Goal: Task Accomplishment & Management: Complete application form

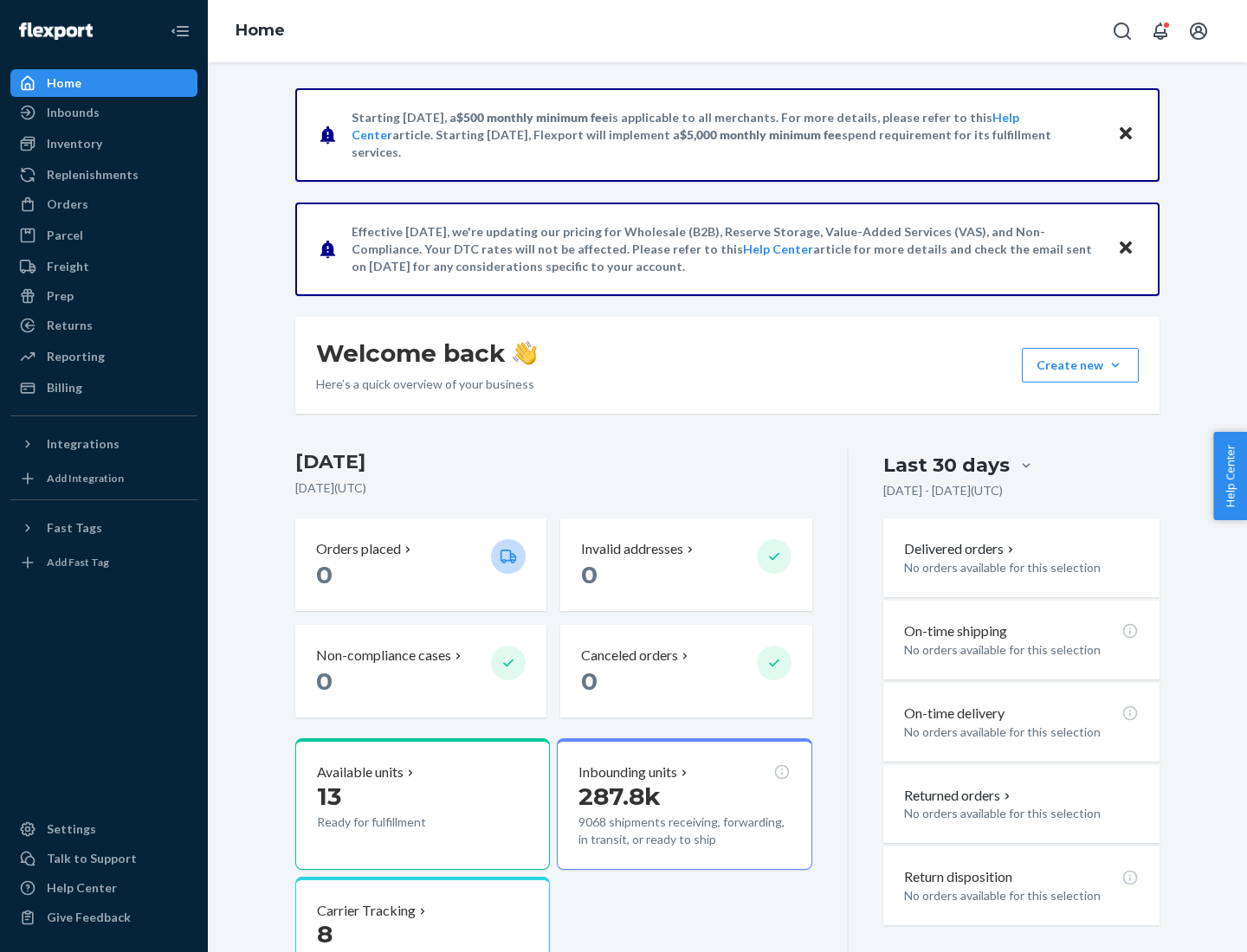
click at [1115, 365] on button "Create new Create new inbound Create new order Create new product" at bounding box center [1080, 365] width 117 height 34
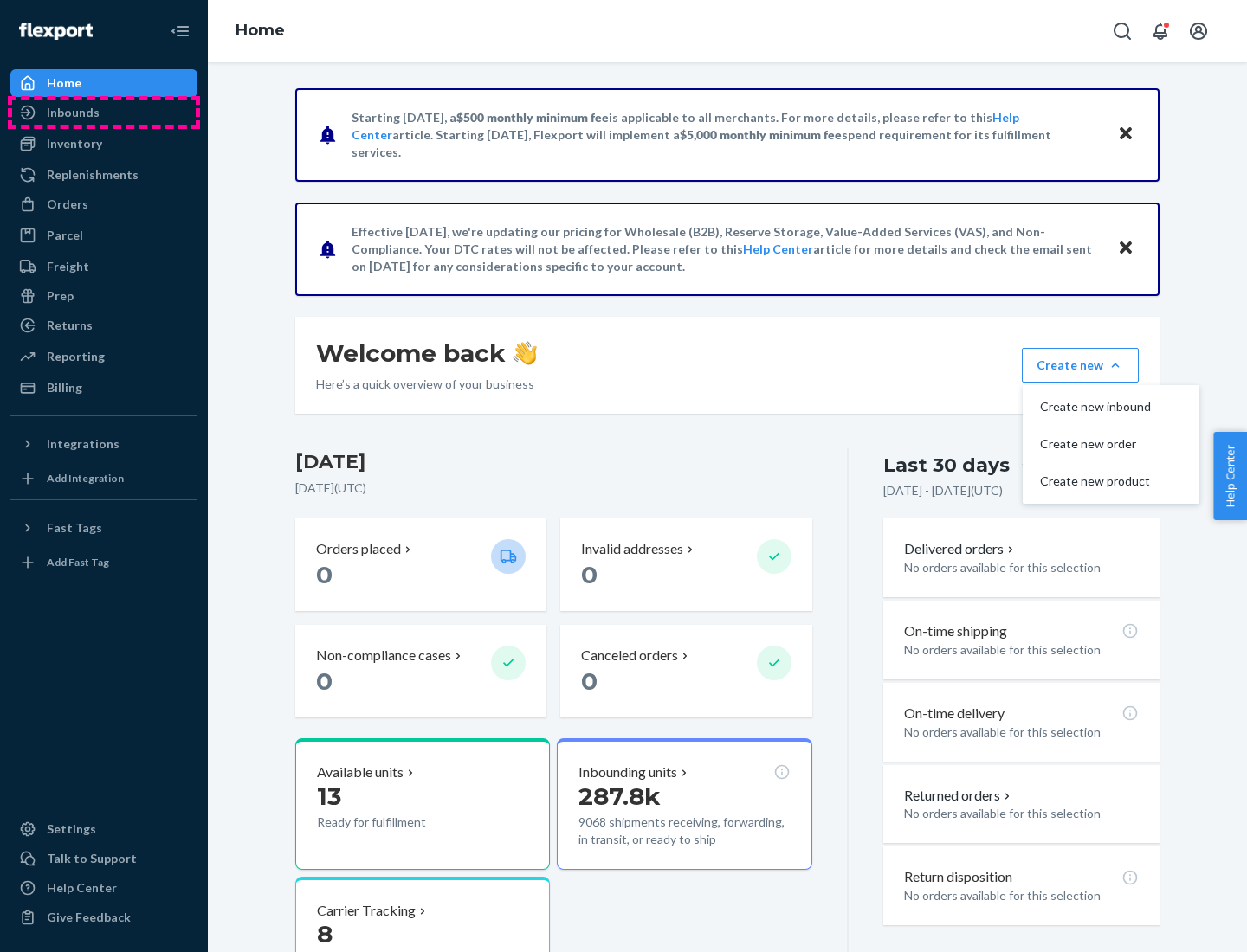
click at [104, 113] on div "Inbounds" at bounding box center [104, 113] width 184 height 25
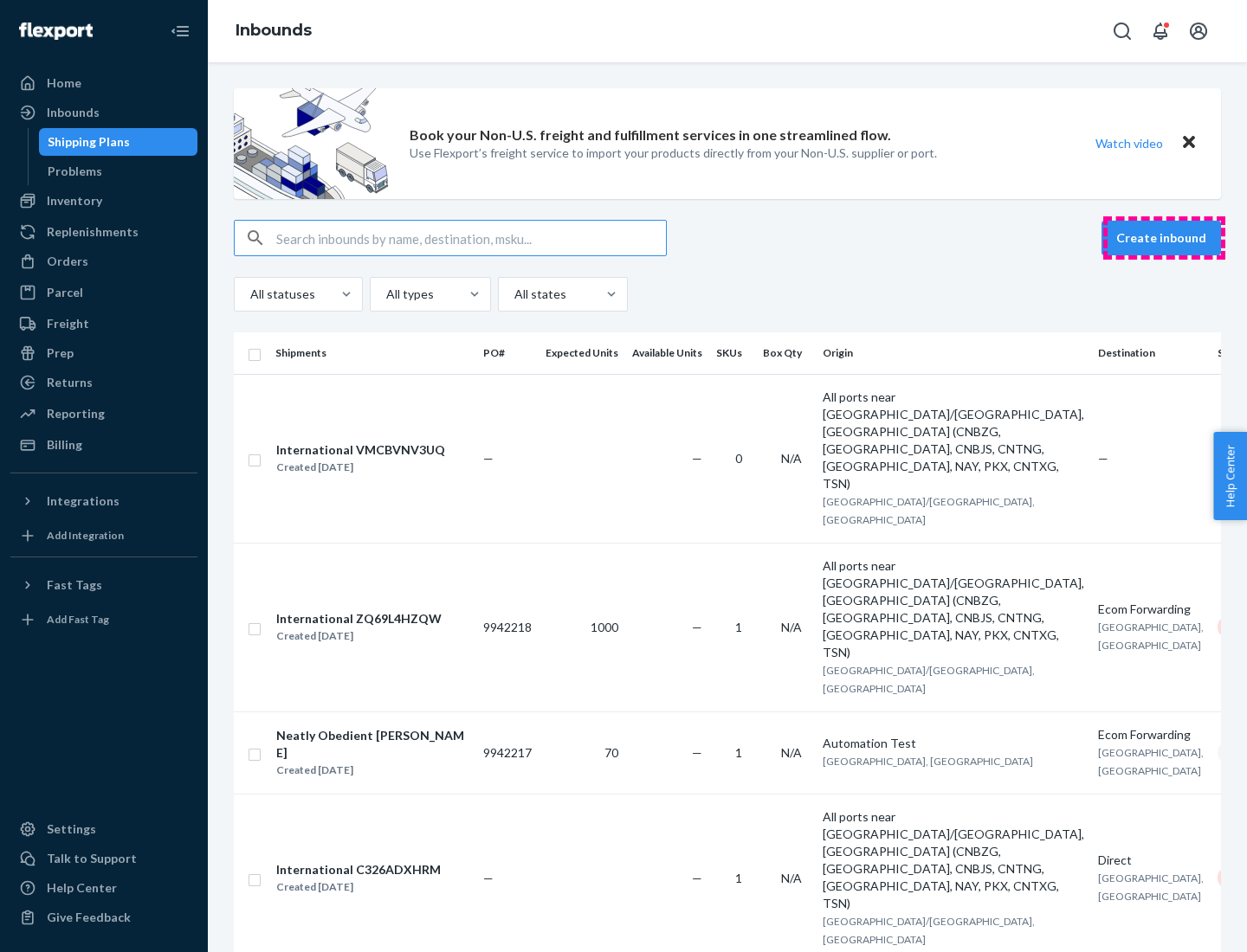
click at [1163, 238] on button "Create inbound" at bounding box center [1161, 237] width 120 height 34
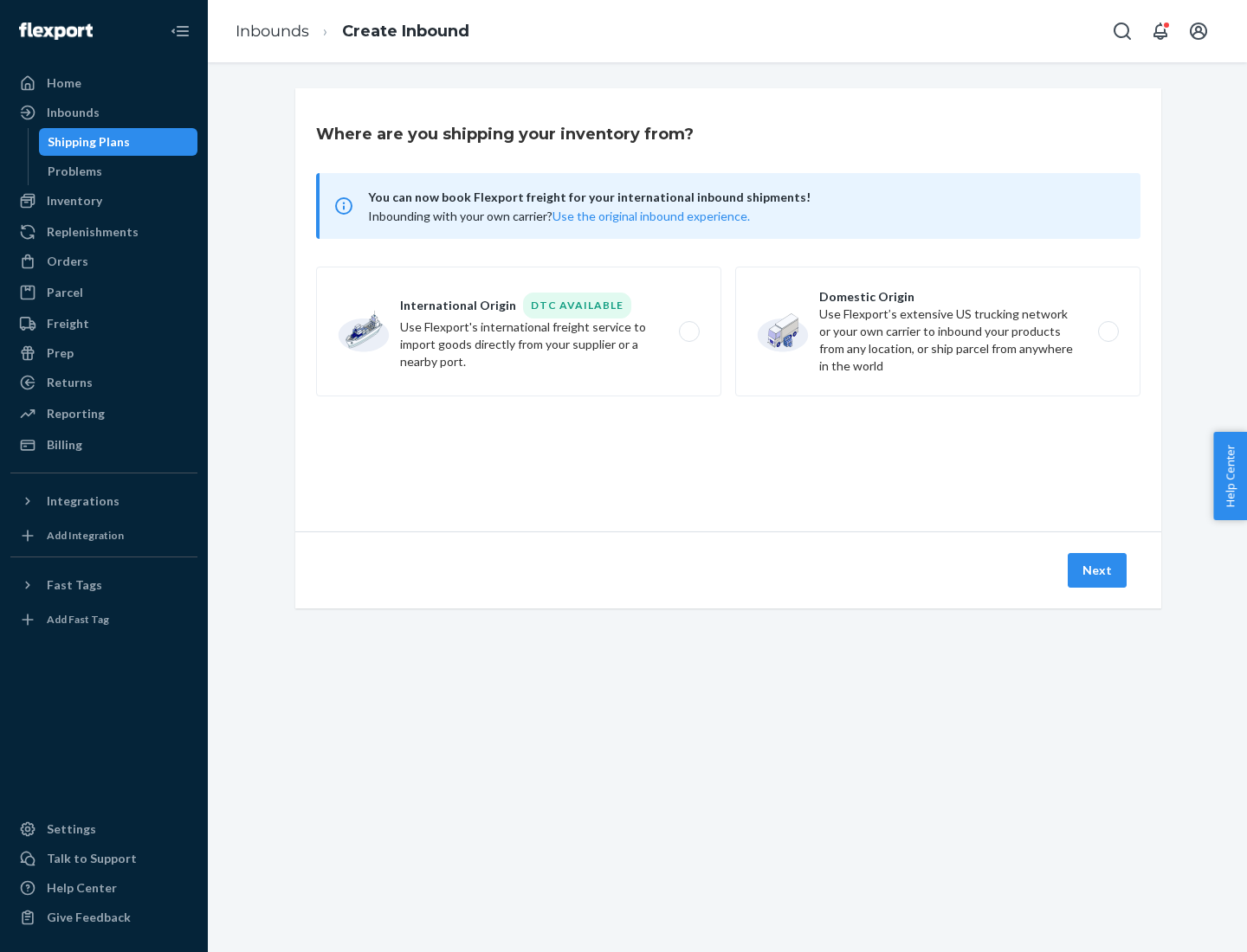
click at [937, 331] on label "Domestic Origin Use Flexport’s extensive US trucking network or your own carrie…" at bounding box center [937, 331] width 405 height 130
click at [1107, 331] on input "Domestic Origin Use Flexport’s extensive US trucking network or your own carrie…" at bounding box center [1112, 331] width 11 height 11
radio input "true"
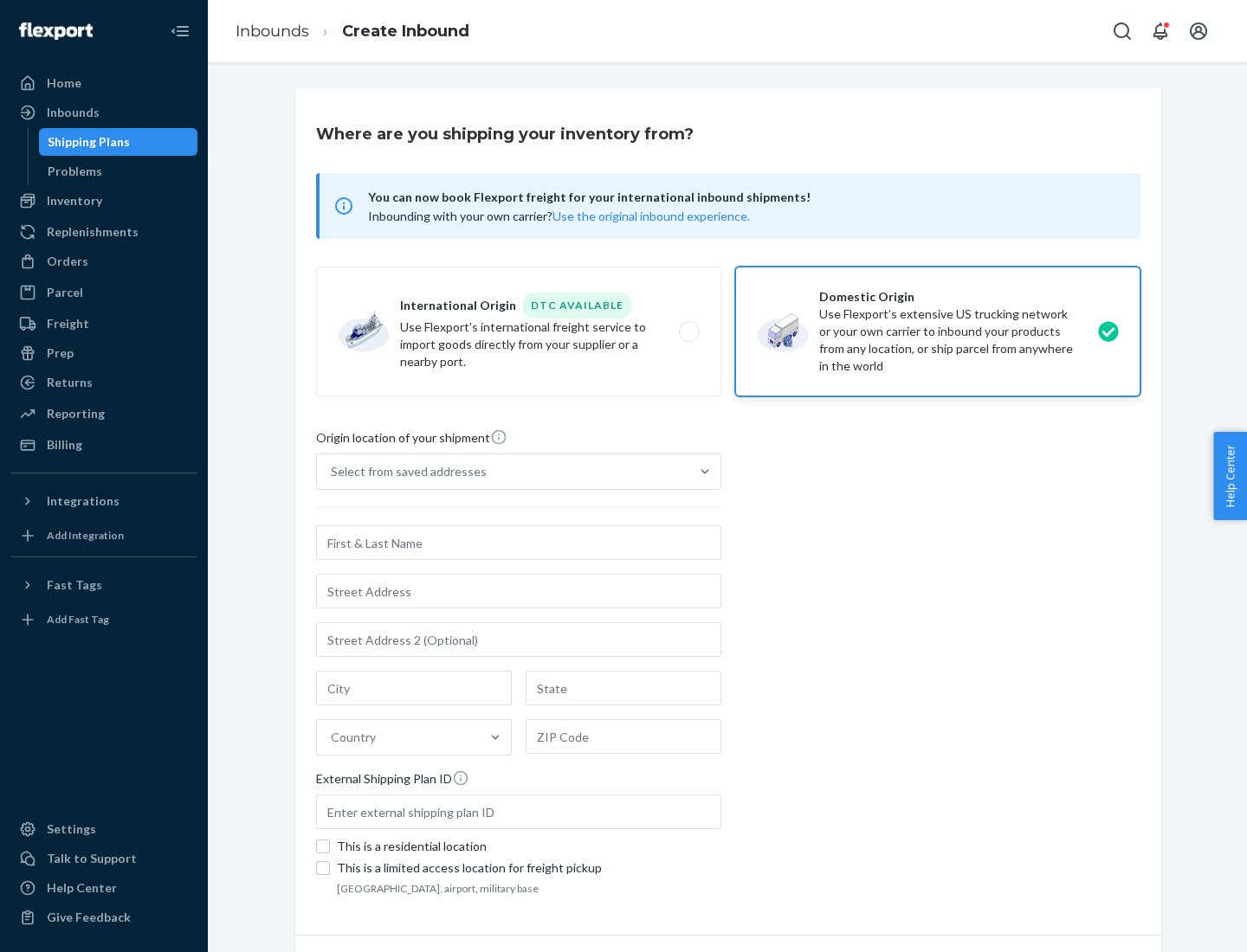
click at [405, 472] on div "Select from saved addresses" at bounding box center [408, 472] width 156 height 18
click at [332, 472] on input "Select from saved addresses" at bounding box center [332, 472] width 2 height 18
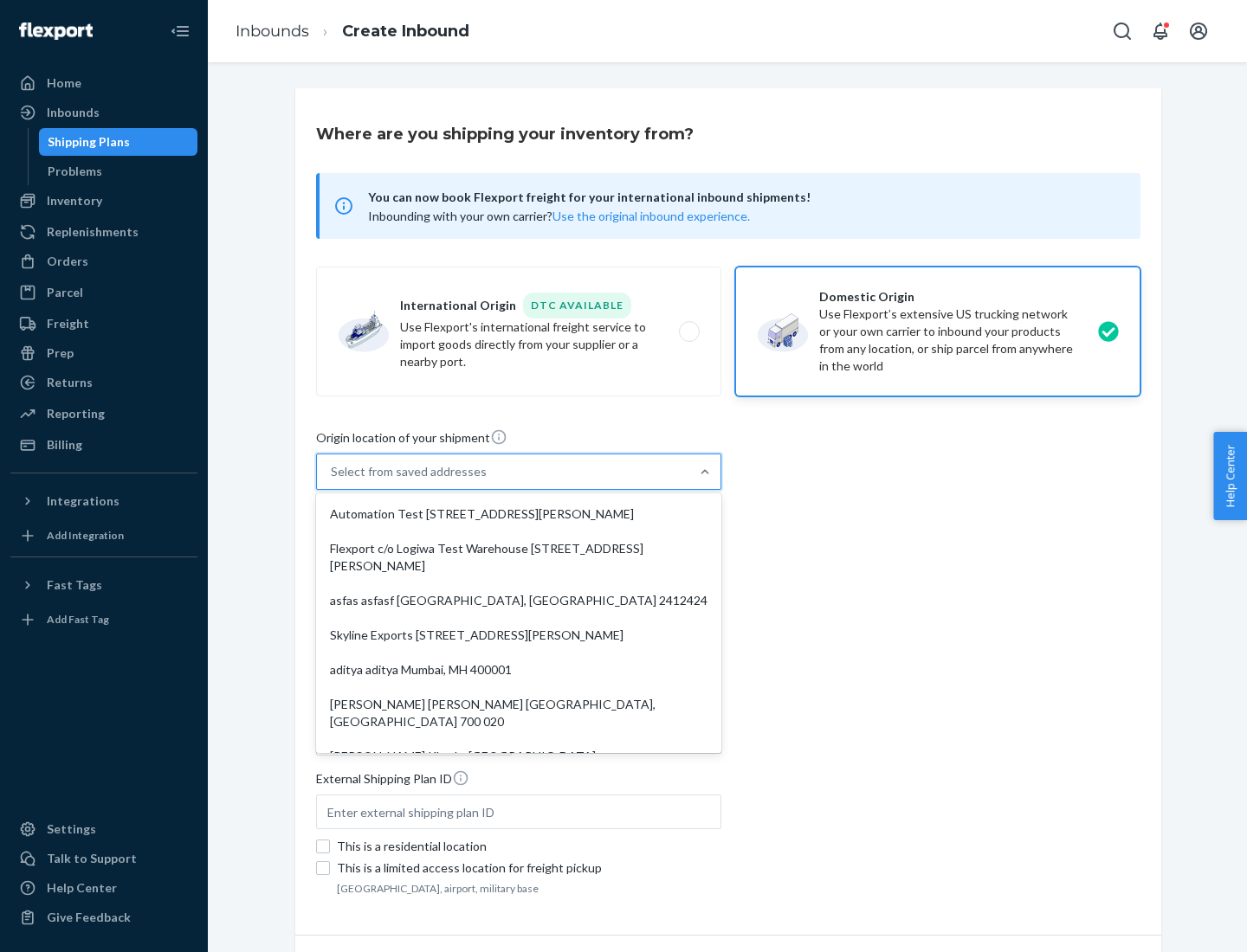
scroll to position [7, 0]
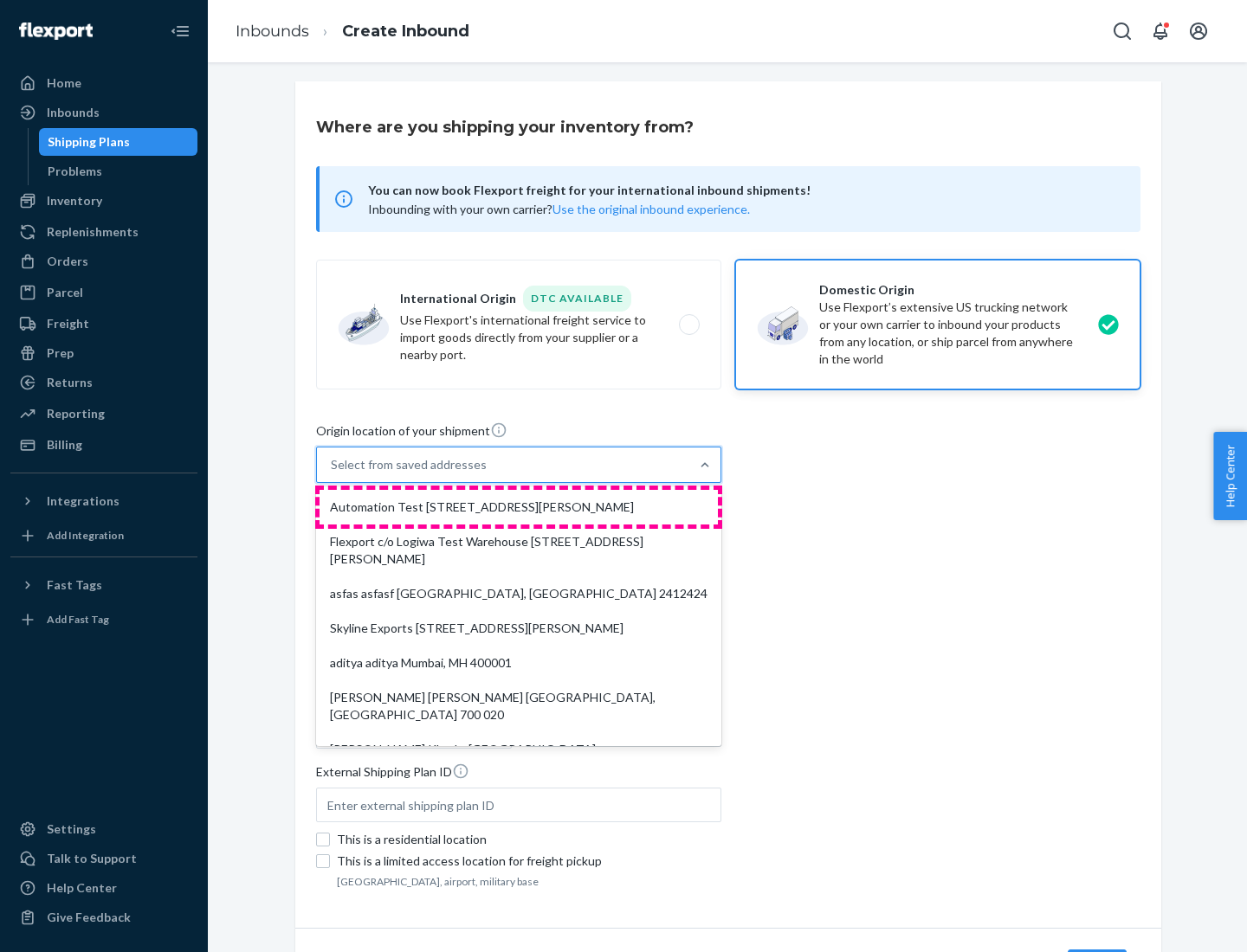
click at [519, 507] on div "Automation Test [STREET_ADDRESS][PERSON_NAME]" at bounding box center [518, 506] width 398 height 34
click at [332, 474] on input "option Automation Test [STREET_ADDRESS][PERSON_NAME]. 9 results available. Use …" at bounding box center [332, 465] width 2 height 18
type input "Automation Test"
type input "9th Floor"
type input "[GEOGRAPHIC_DATA]"
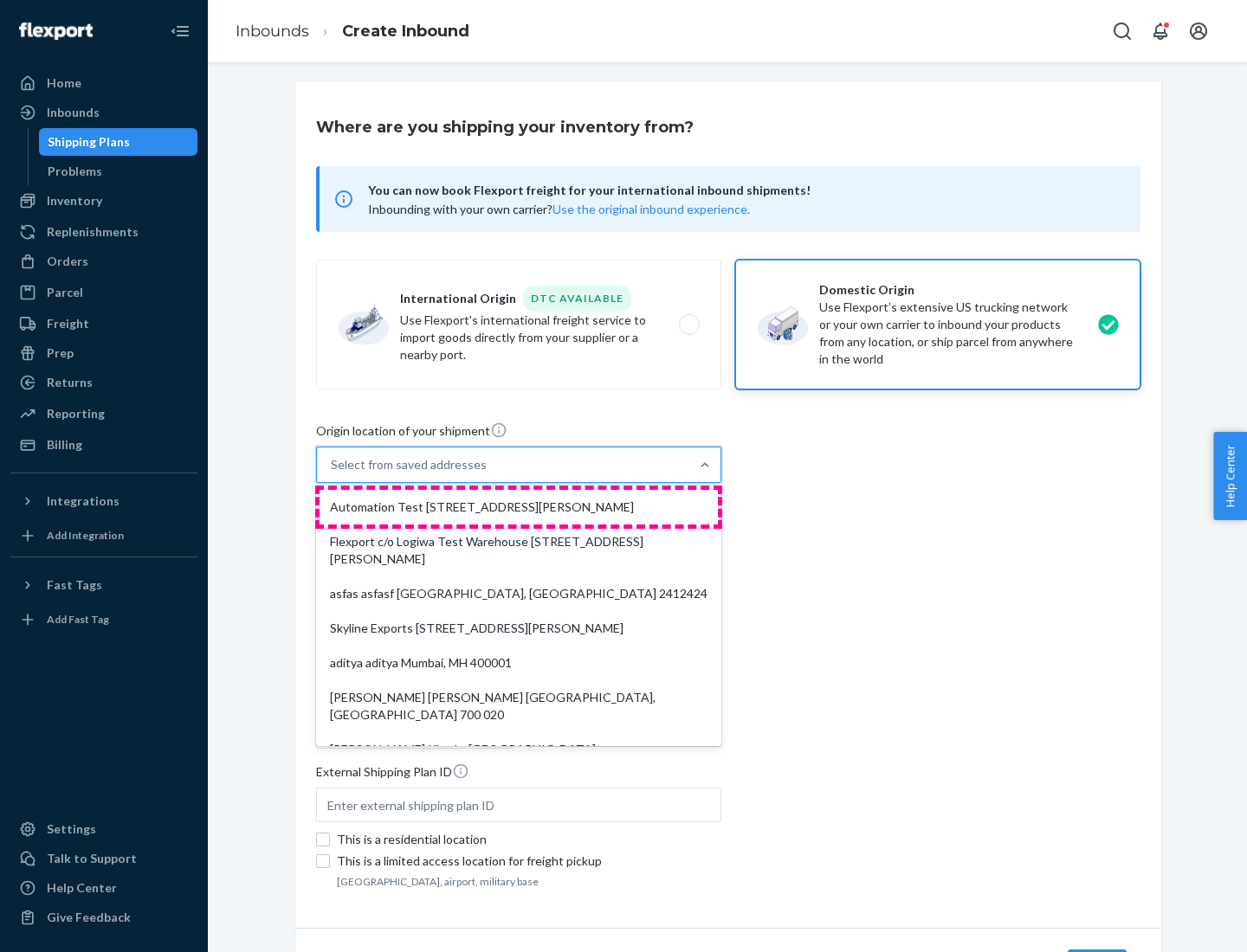
type input "CA"
type input "94104"
type input "[STREET_ADDRESS][PERSON_NAME]"
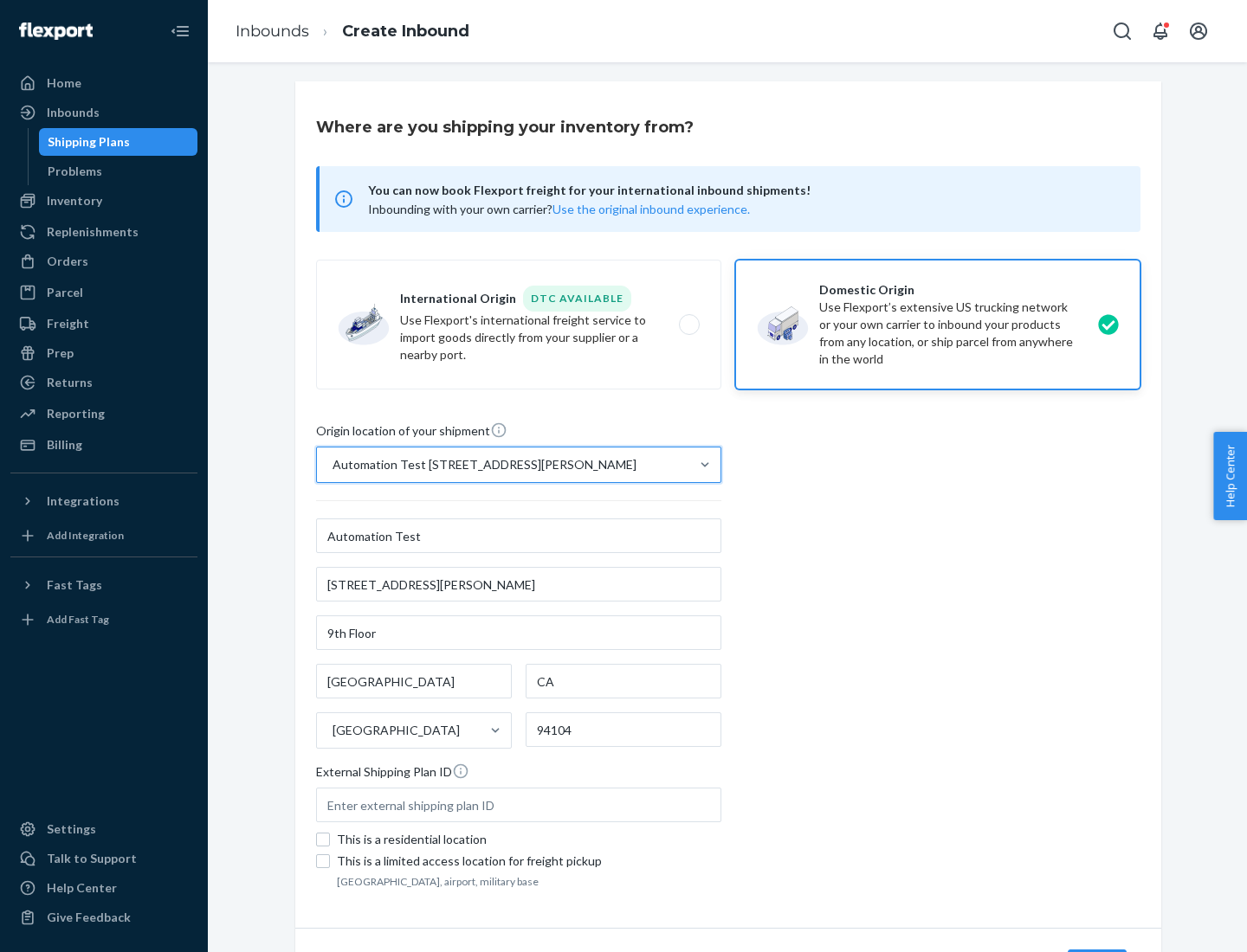
scroll to position [101, 0]
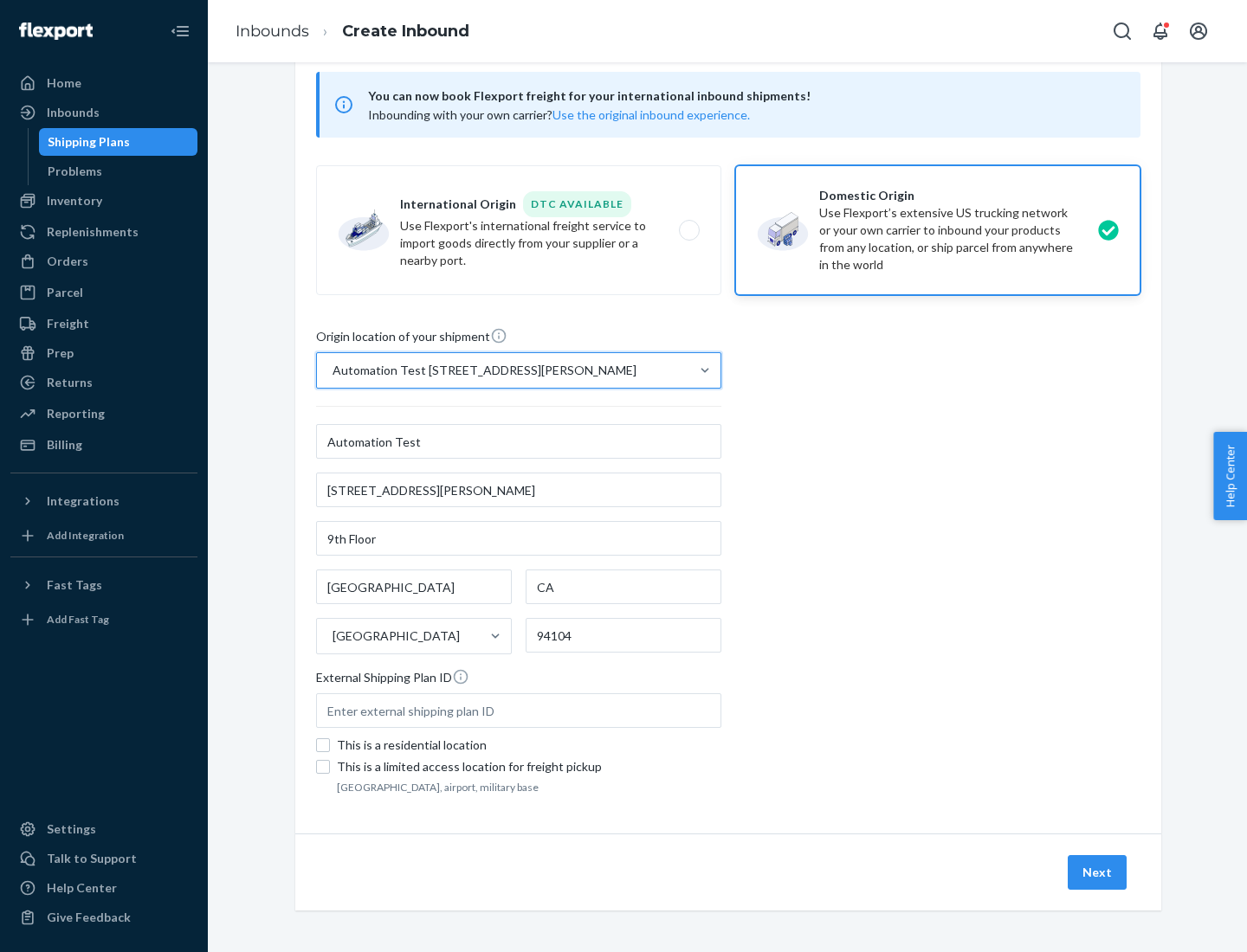
click at [1098, 872] on button "Next" at bounding box center [1097, 872] width 59 height 34
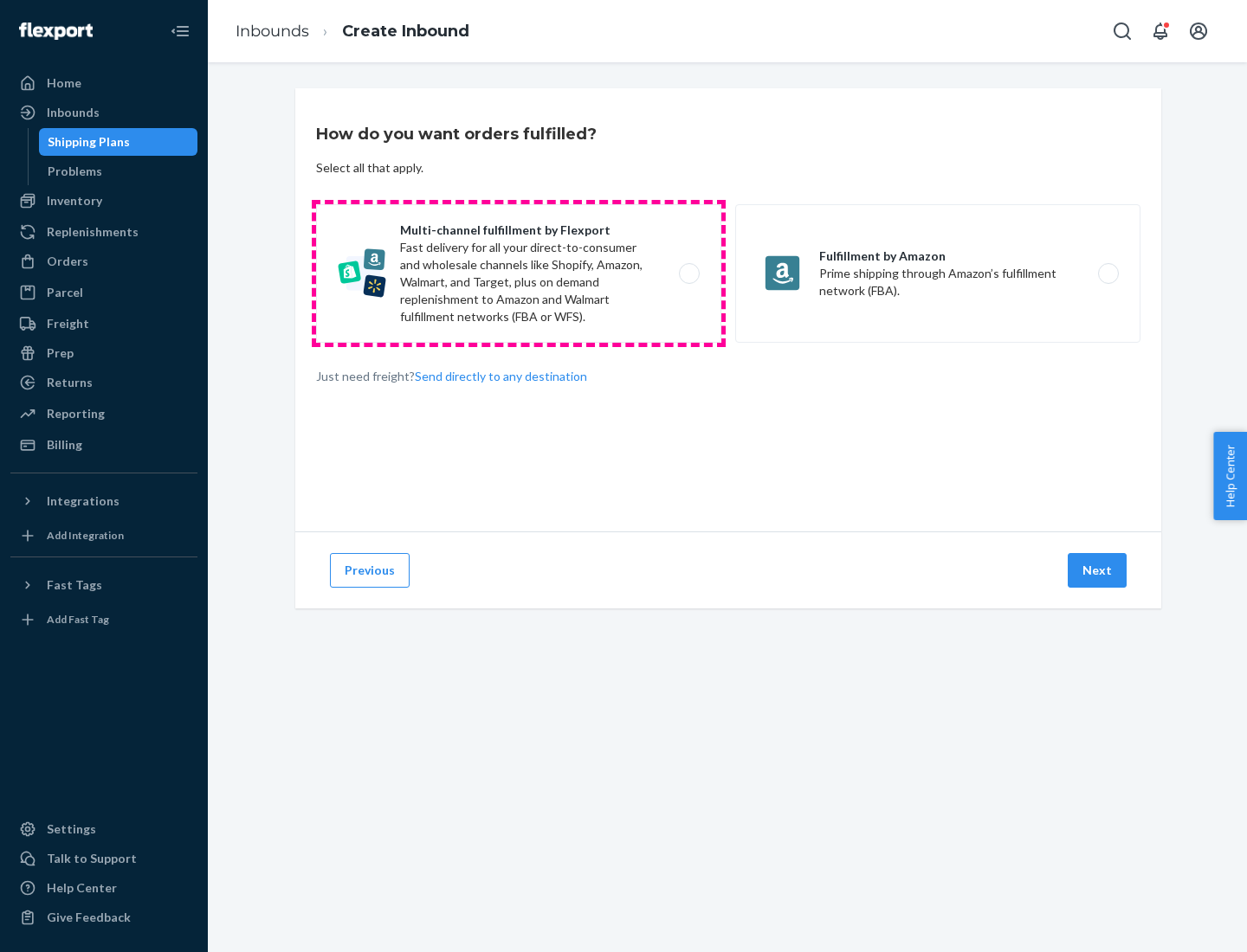
click at [519, 273] on label "Multi-channel fulfillment by Flexport Fast delivery for all your direct-to-cons…" at bounding box center [518, 273] width 405 height 139
click at [689, 273] on input "Multi-channel fulfillment by Flexport Fast delivery for all your direct-to-cons…" at bounding box center [694, 273] width 11 height 11
radio input "true"
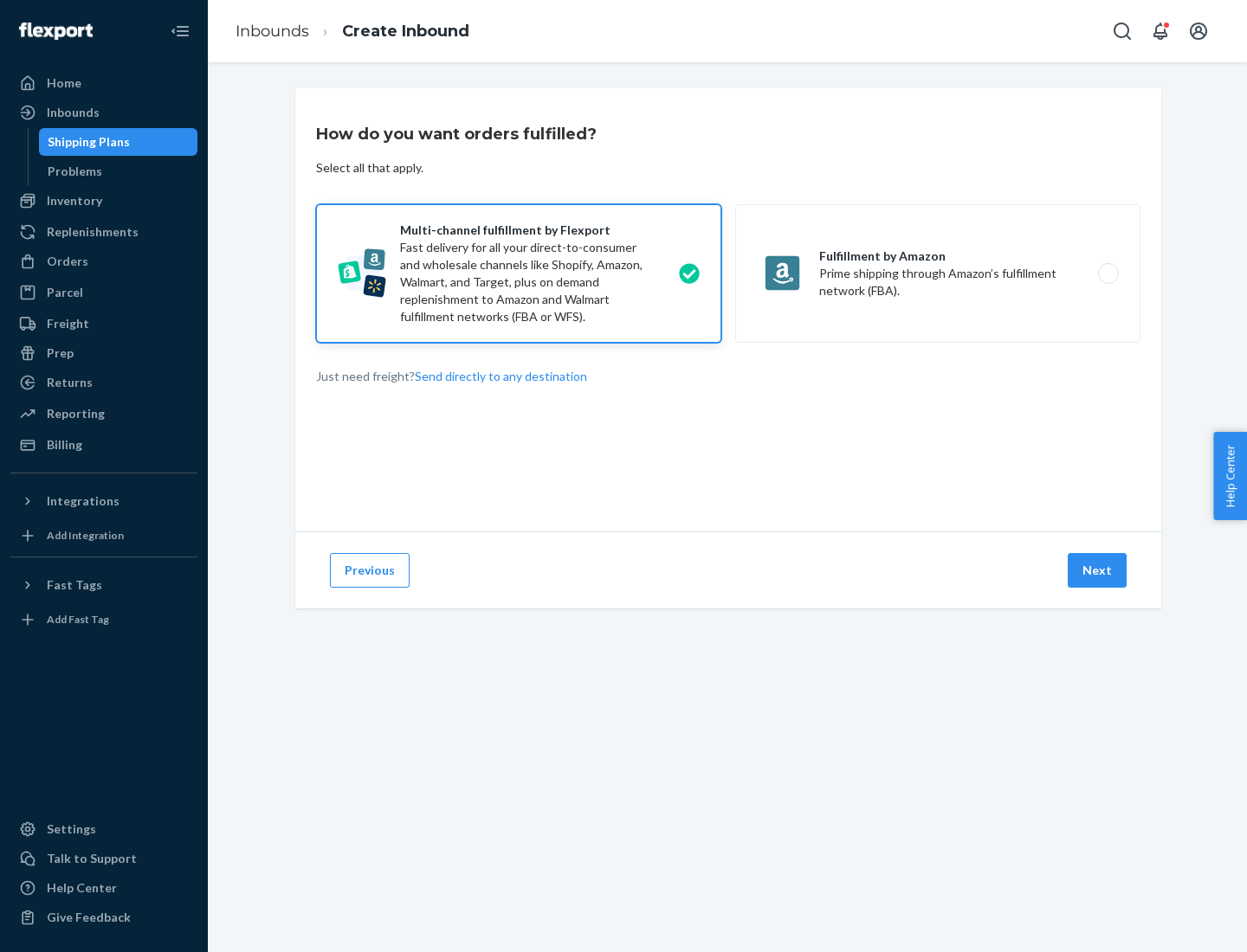
click at [1098, 570] on button "Next" at bounding box center [1097, 570] width 59 height 34
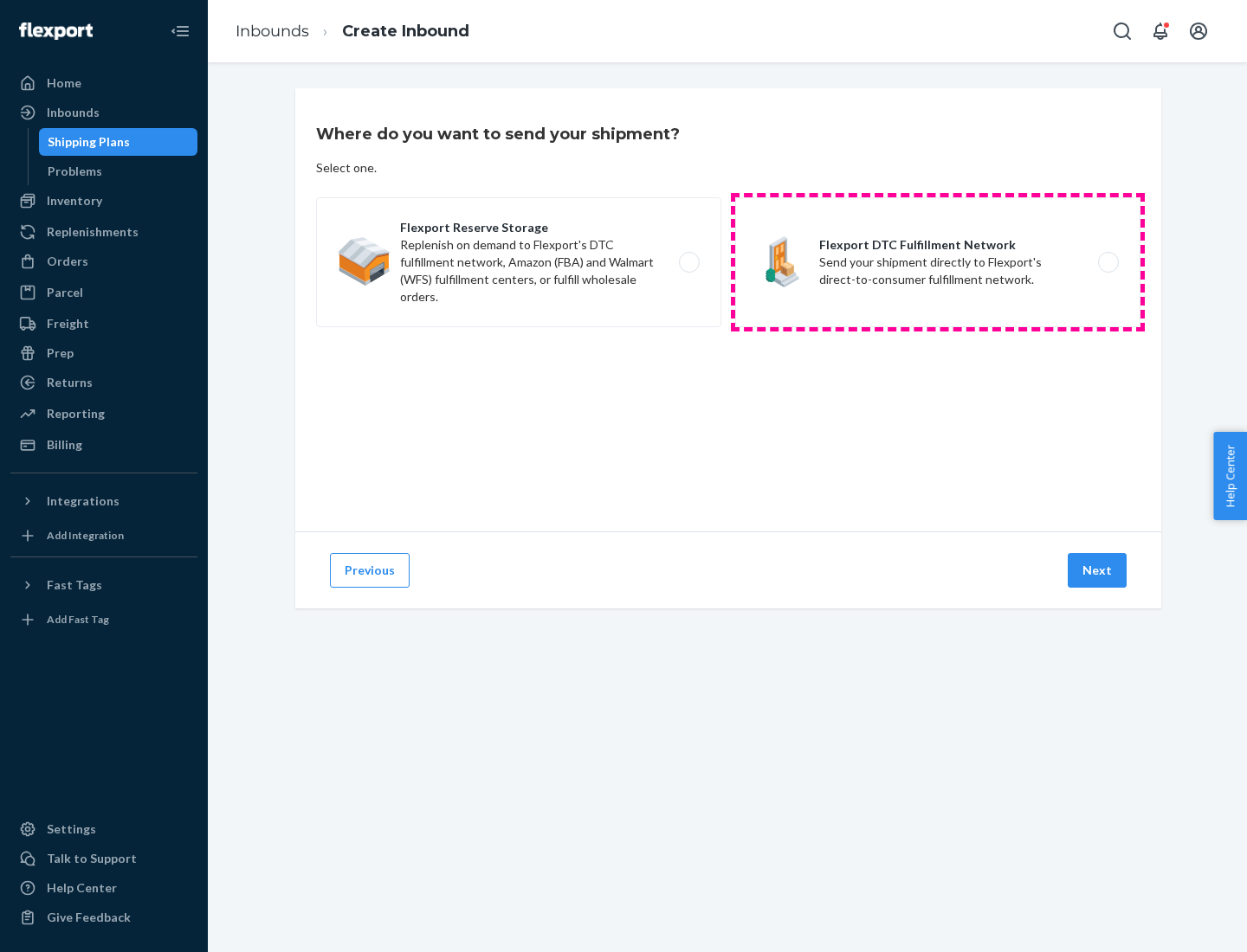
click at [937, 262] on label "Flexport DTC Fulfillment Network Send your shipment directly to Flexport's dire…" at bounding box center [937, 262] width 405 height 130
click at [1107, 262] on input "Flexport DTC Fulfillment Network Send your shipment directly to Flexport's dire…" at bounding box center [1112, 262] width 11 height 11
radio input "true"
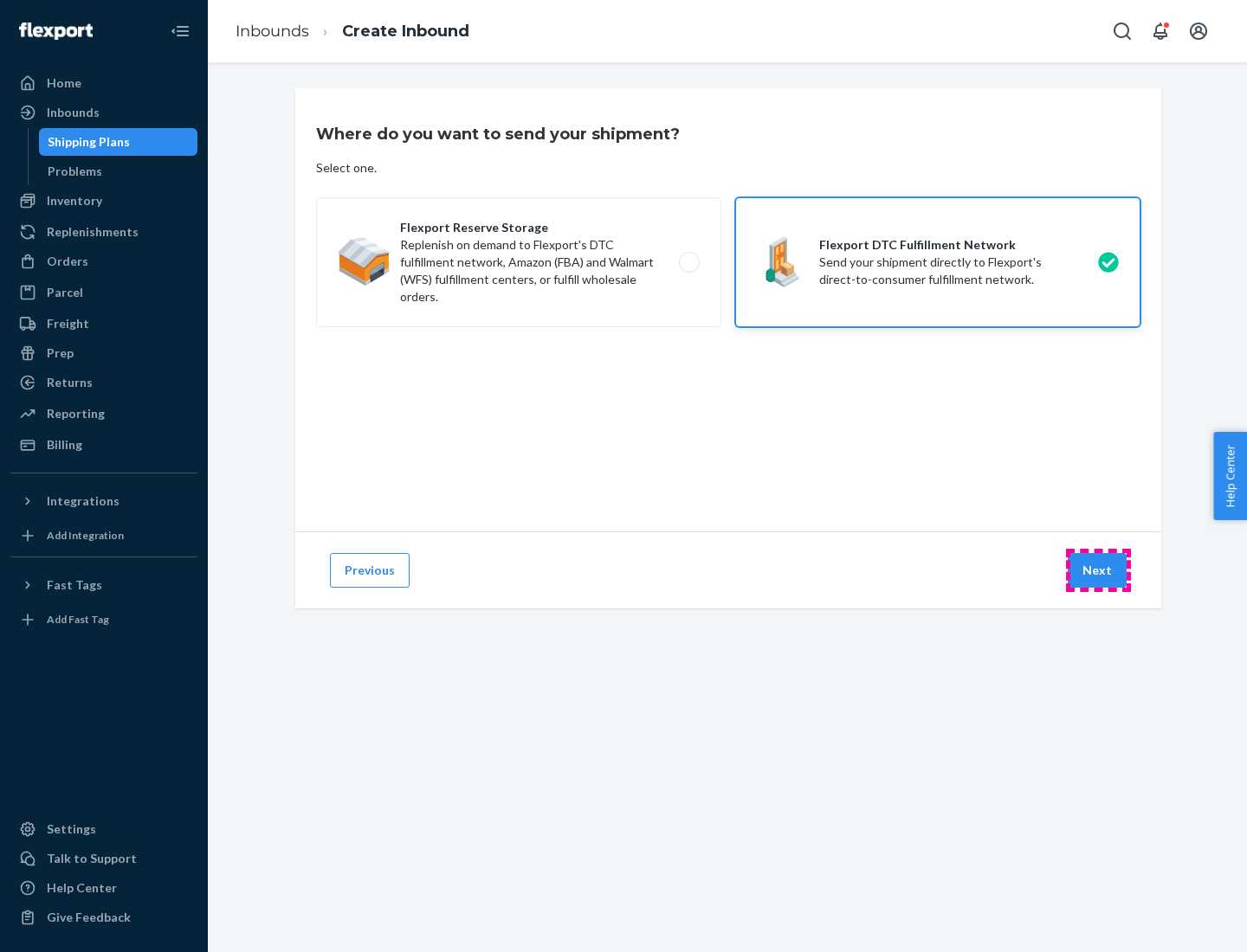
click at [1098, 570] on button "Next" at bounding box center [1097, 570] width 59 height 34
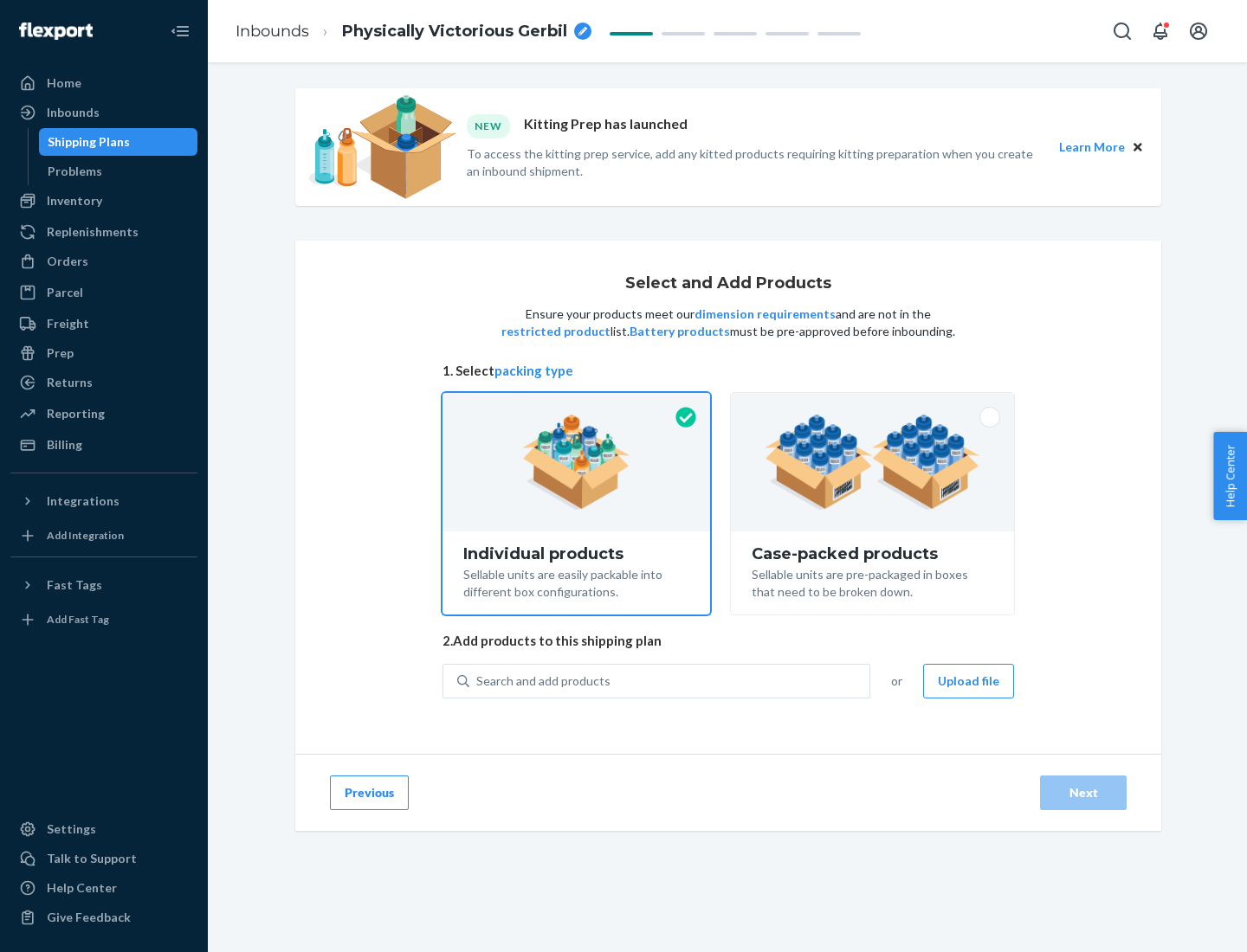
click at [872, 462] on img at bounding box center [871, 462] width 215 height 95
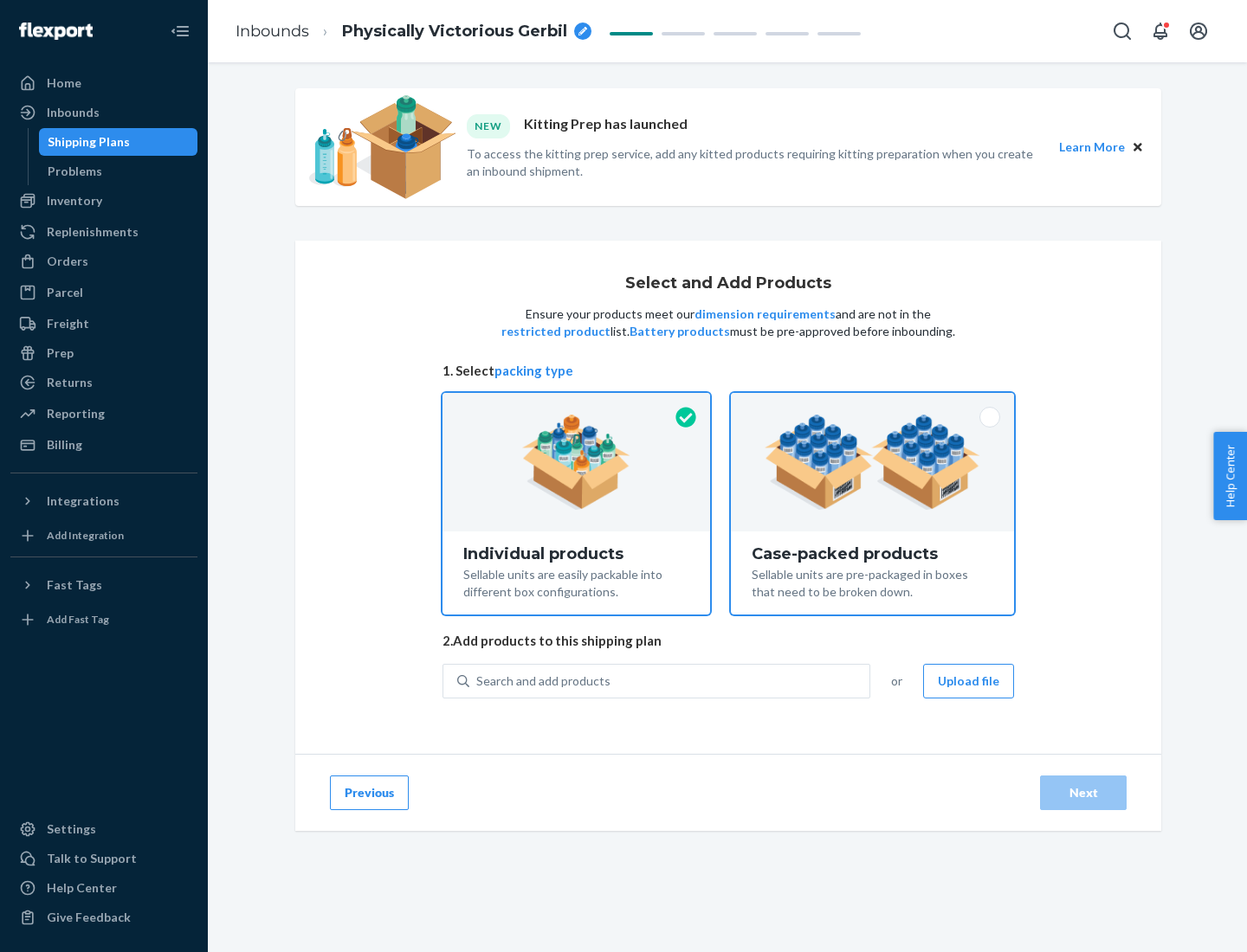
click at [872, 404] on input "Case-packed products Sellable units are pre-packaged in boxes that need to be b…" at bounding box center [871, 398] width 11 height 11
radio input "true"
radio input "false"
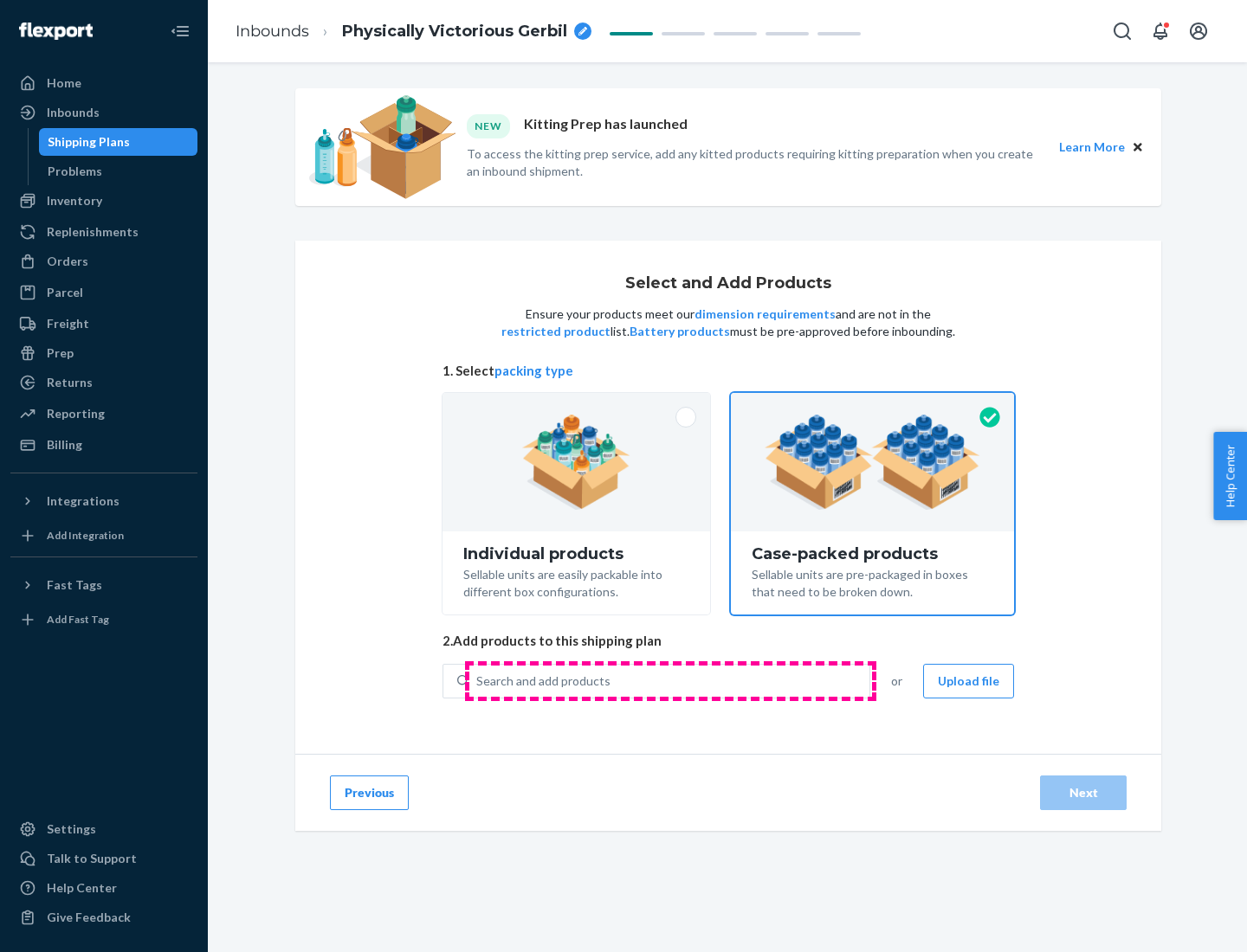
click at [670, 680] on div "Search and add products" at bounding box center [669, 680] width 400 height 31
click at [478, 680] on input "Search and add products" at bounding box center [477, 681] width 2 height 18
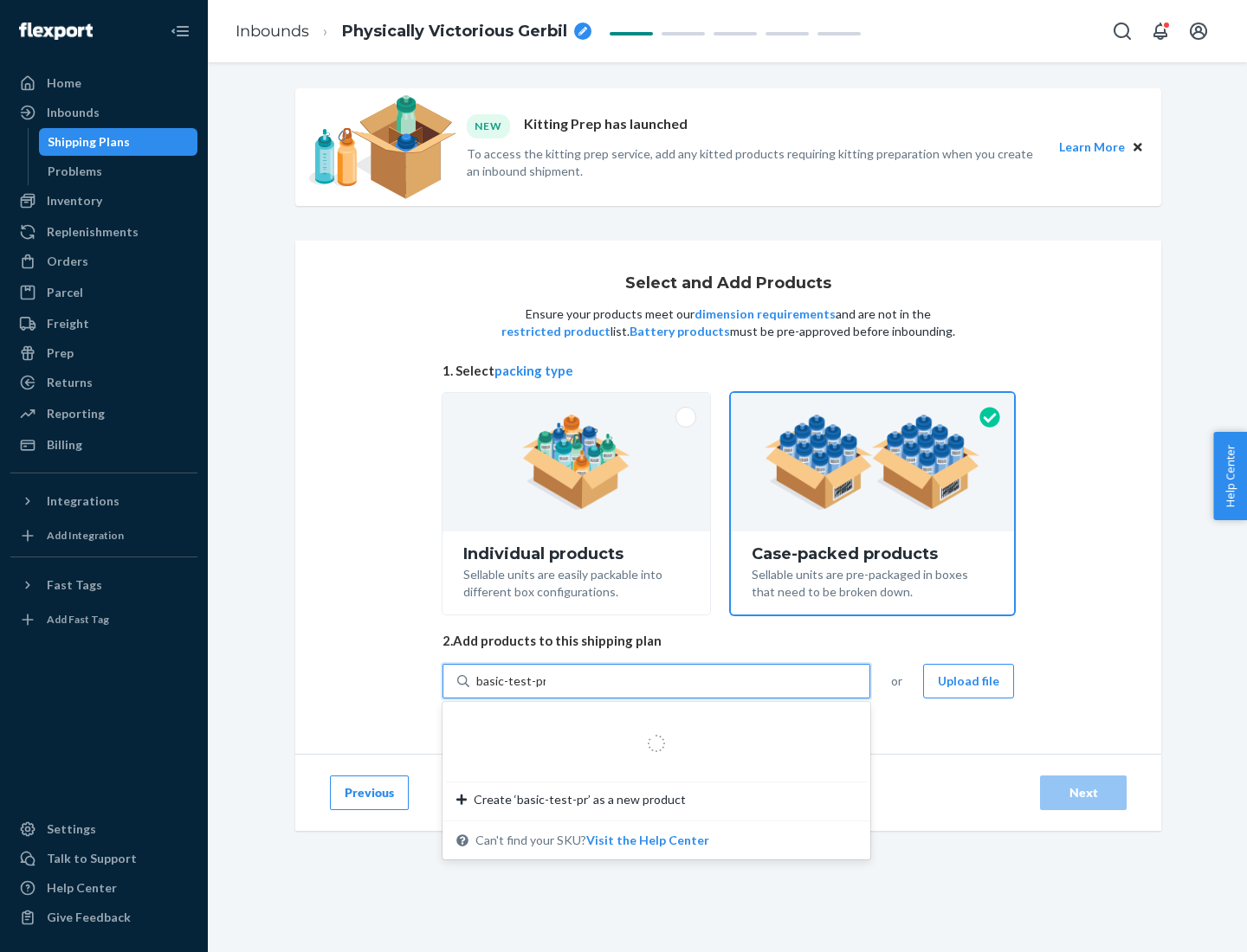
type input "basic-test-product-1"
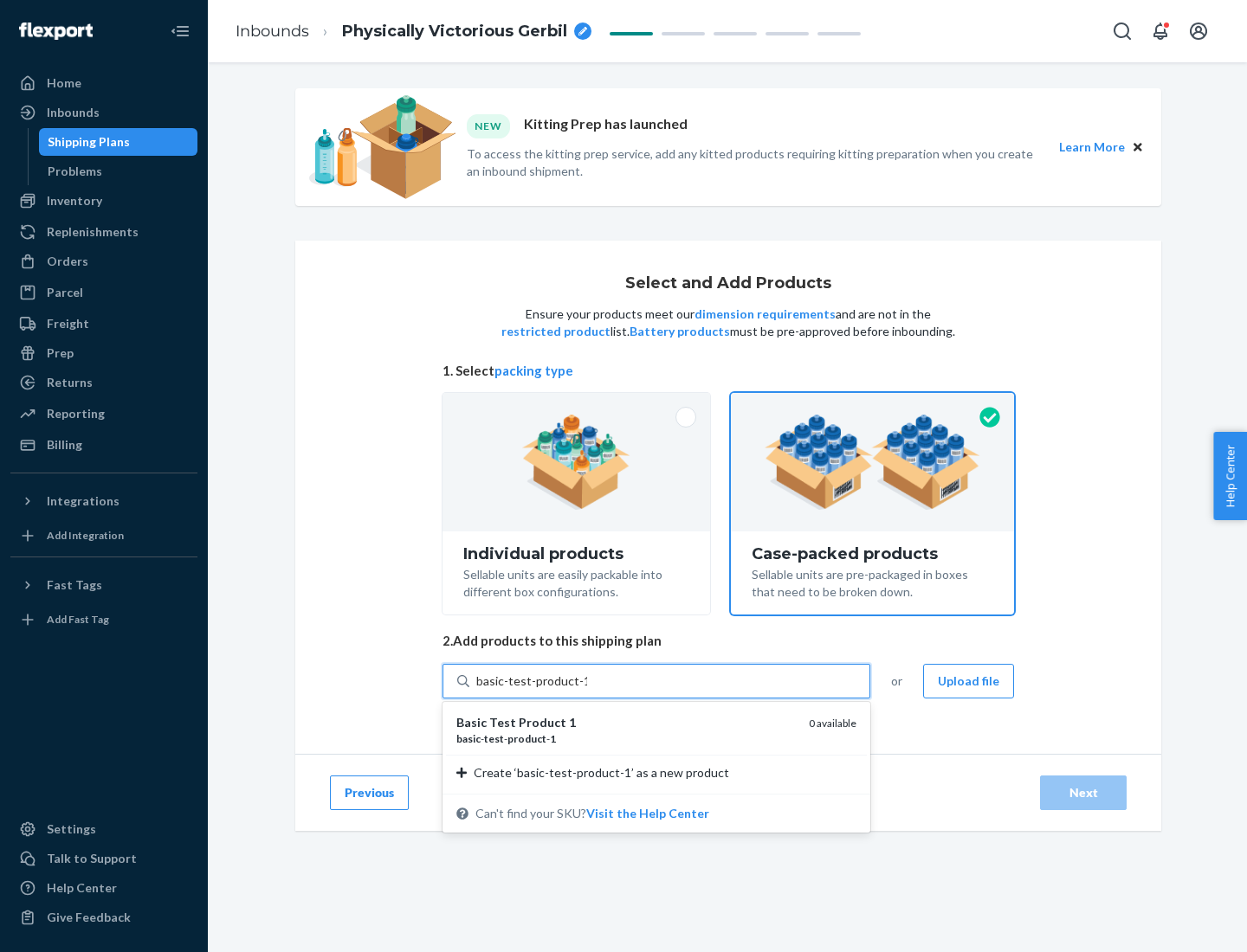
click at [626, 738] on div "basic - test - product - 1" at bounding box center [625, 738] width 339 height 15
click at [587, 690] on input "basic-test-product-1" at bounding box center [531, 681] width 111 height 18
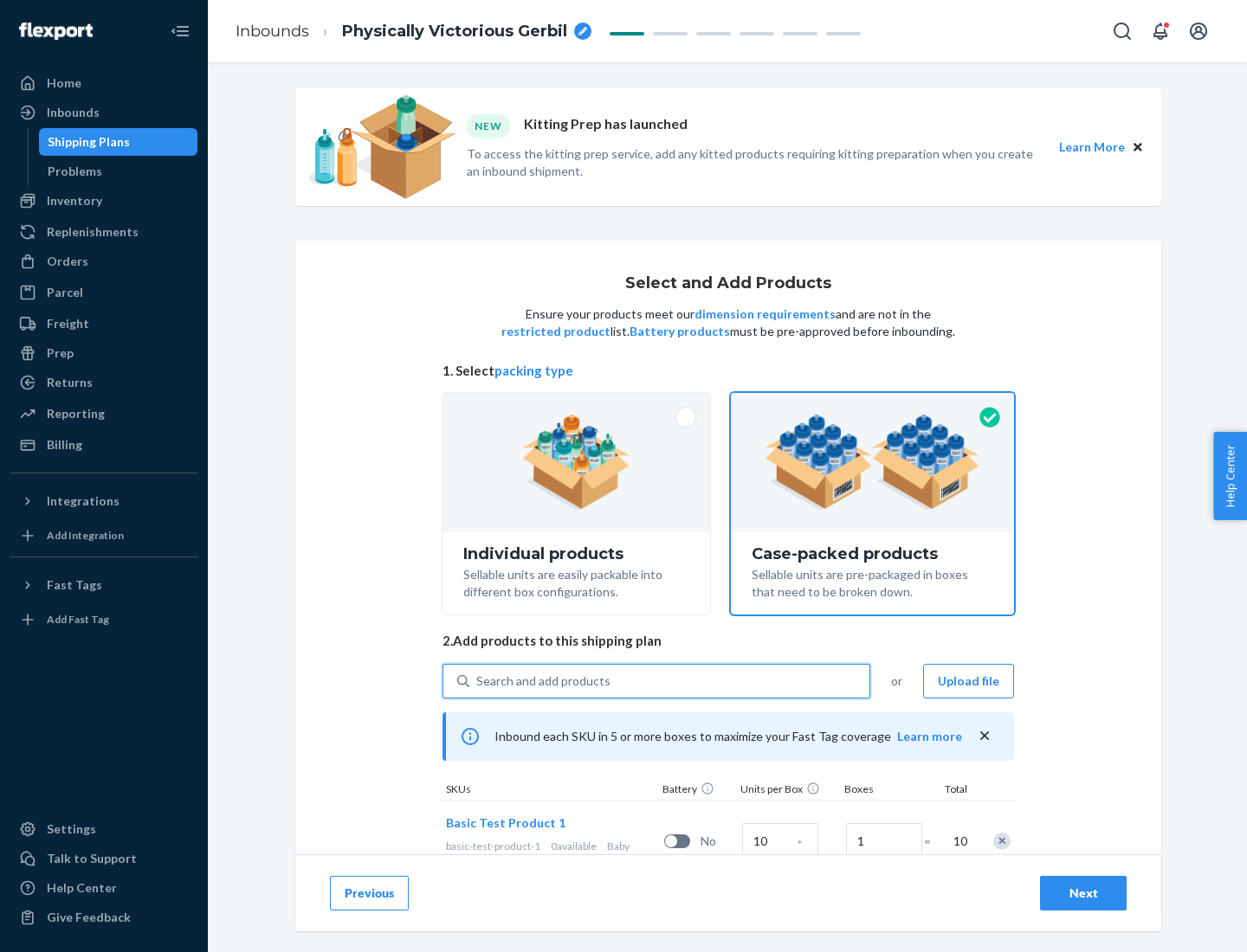
scroll to position [62, 0]
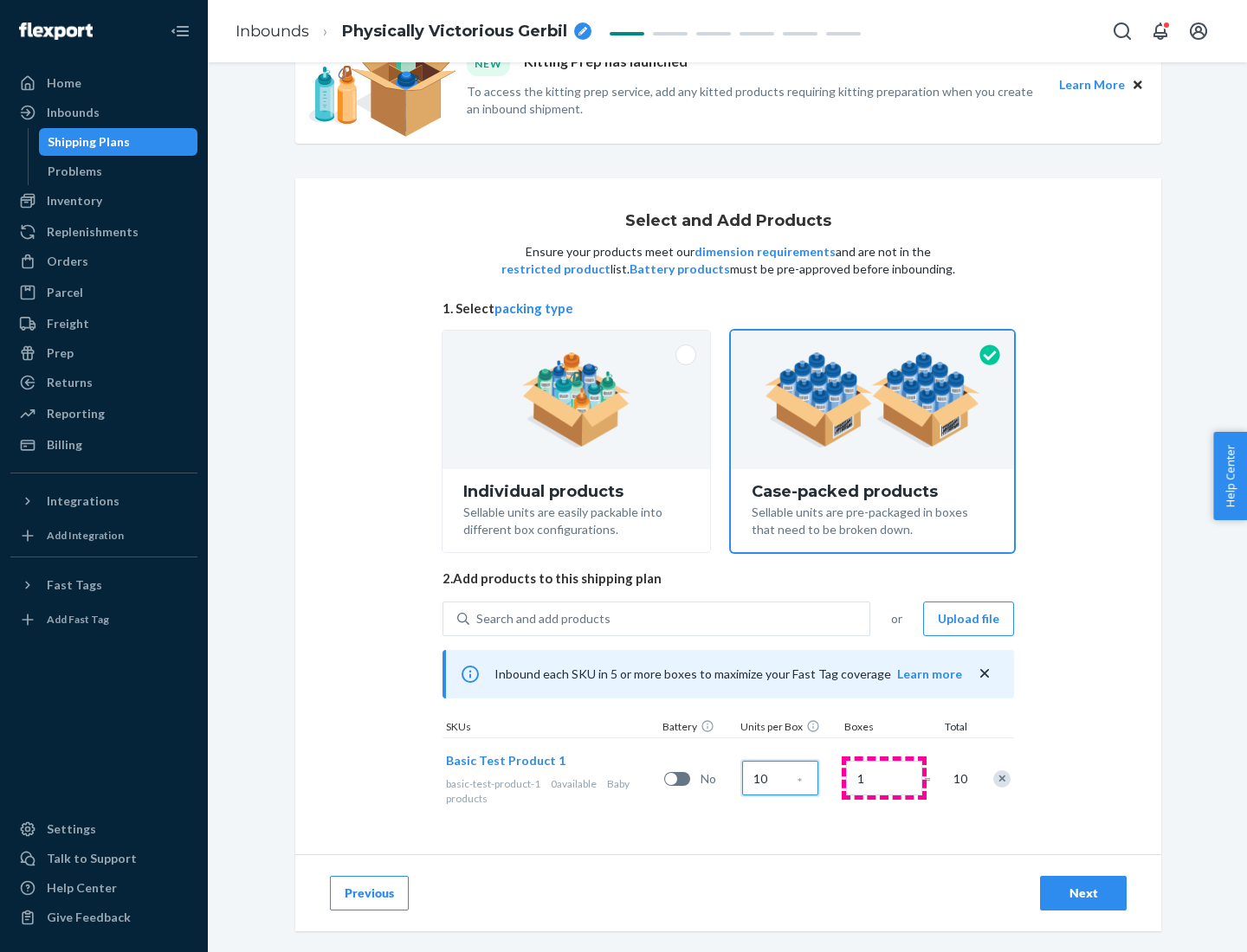
type input "10"
type input "7"
click at [1083, 893] on div "Next" at bounding box center [1083, 893] width 57 height 18
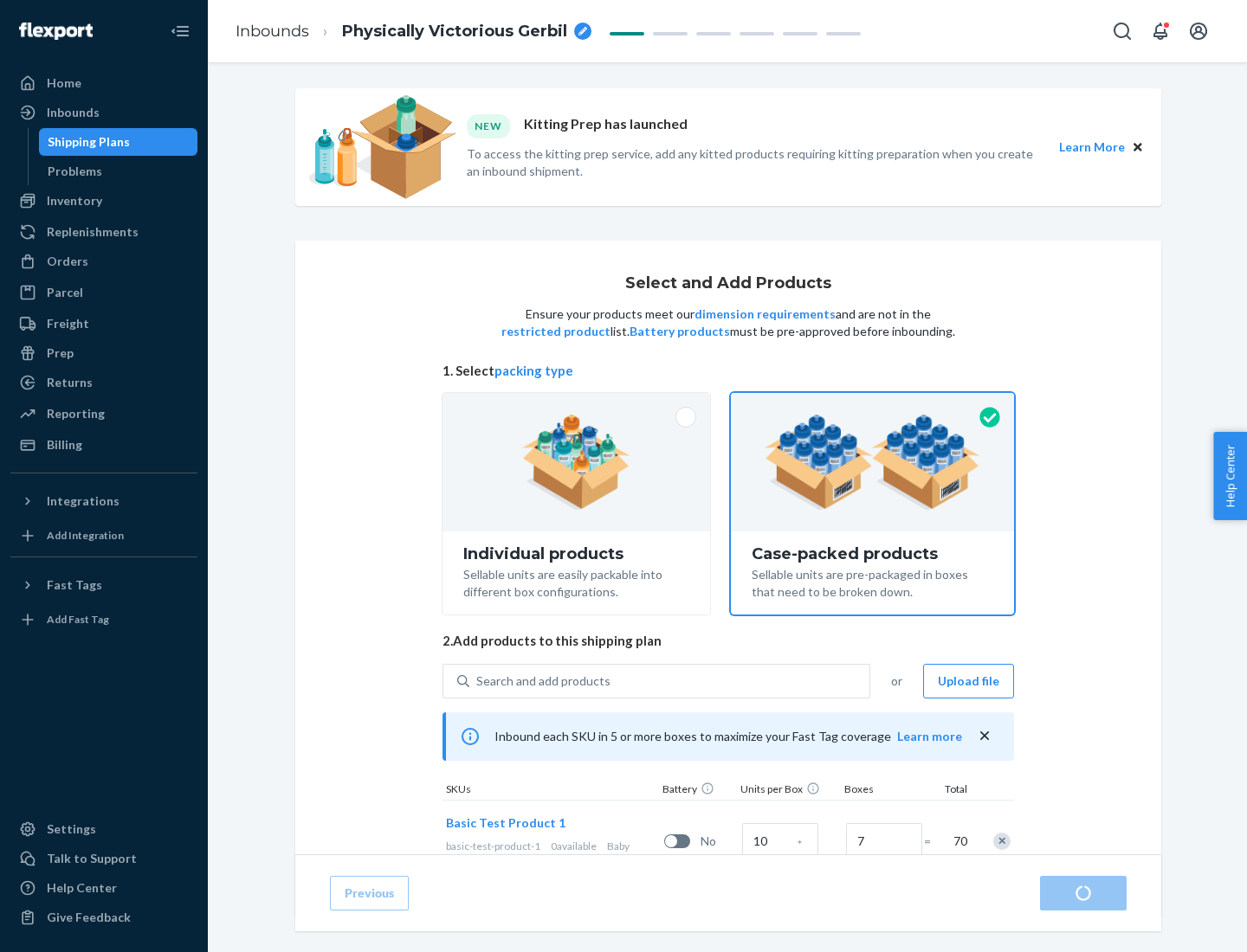
radio input "true"
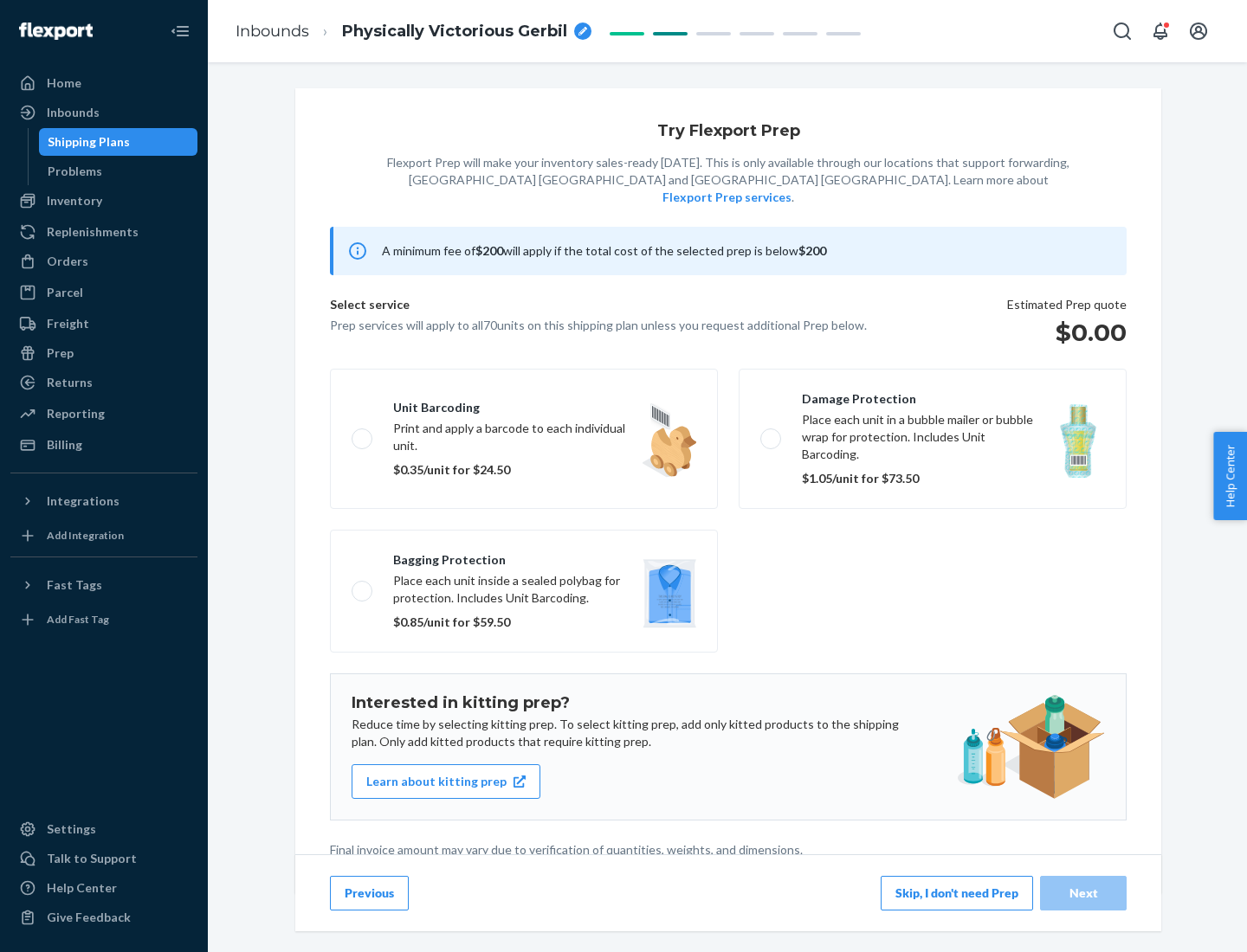
scroll to position [4, 0]
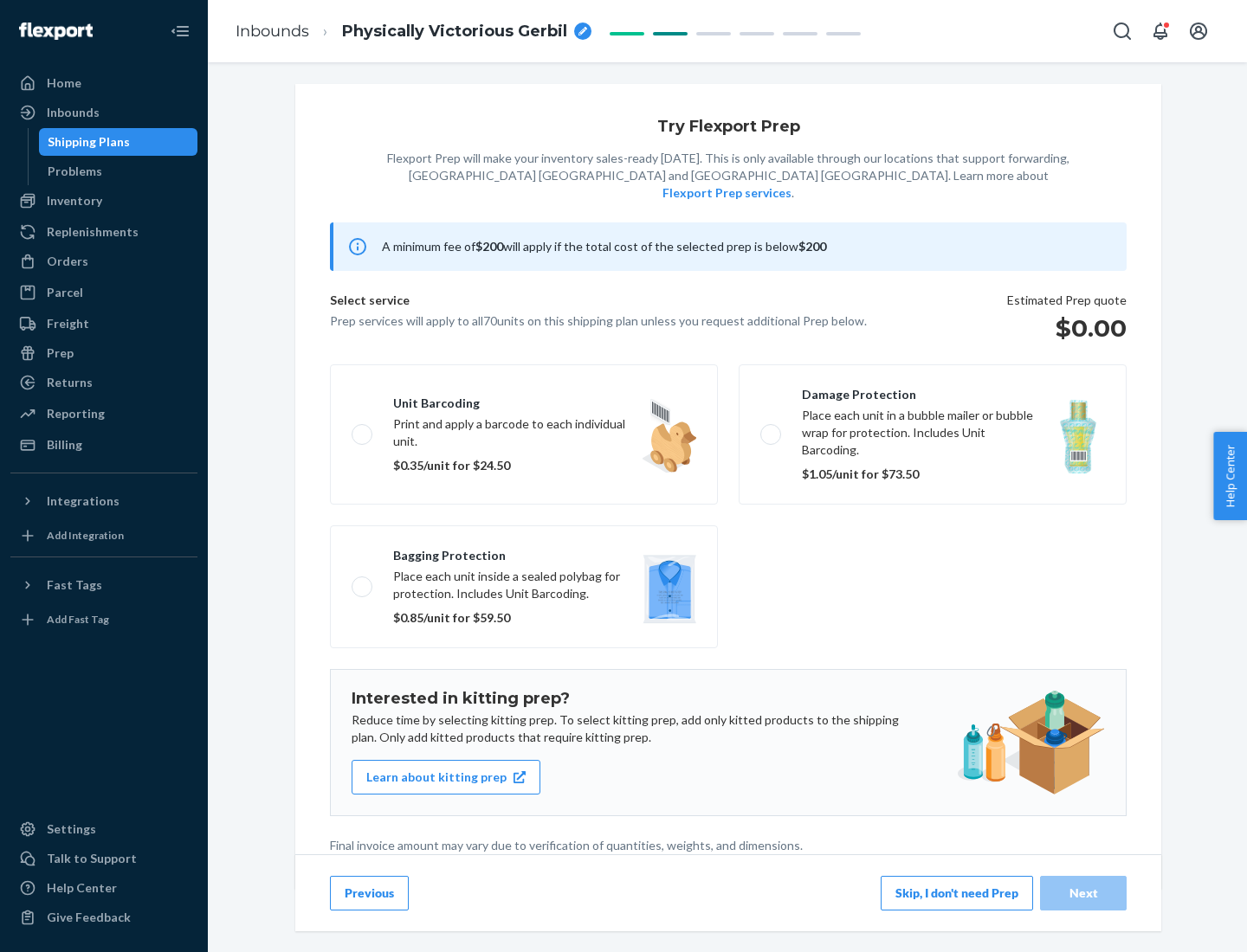
click at [524, 551] on label "Bagging protection Place each unit inside a sealed polybag for protection. Incl…" at bounding box center [523, 587] width 388 height 123
click at [363, 581] on input "Bagging protection Place each unit inside a sealed polybag for protection. Incl…" at bounding box center [357, 586] width 11 height 11
checkbox input "true"
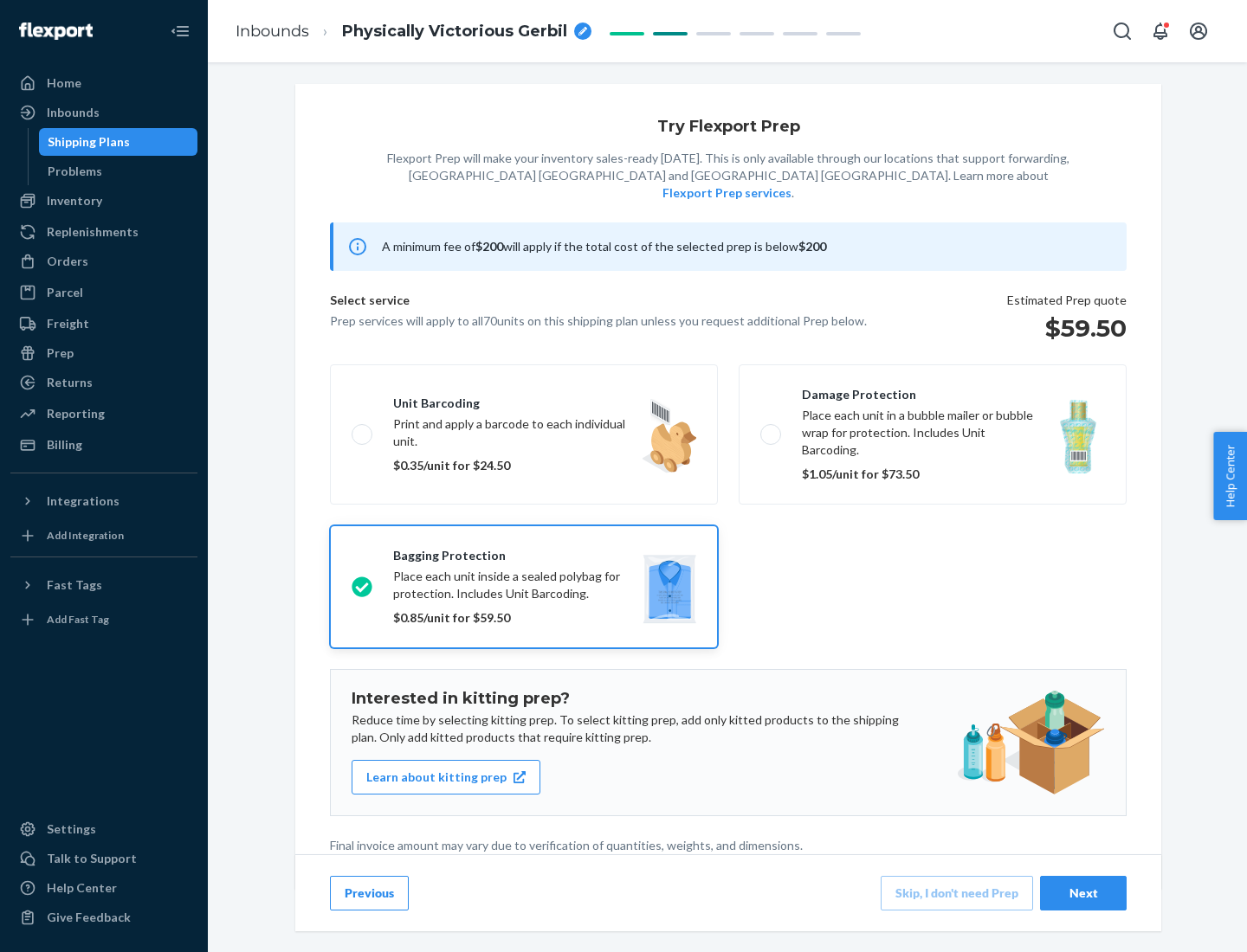
click at [1083, 892] on div "Next" at bounding box center [1083, 893] width 57 height 18
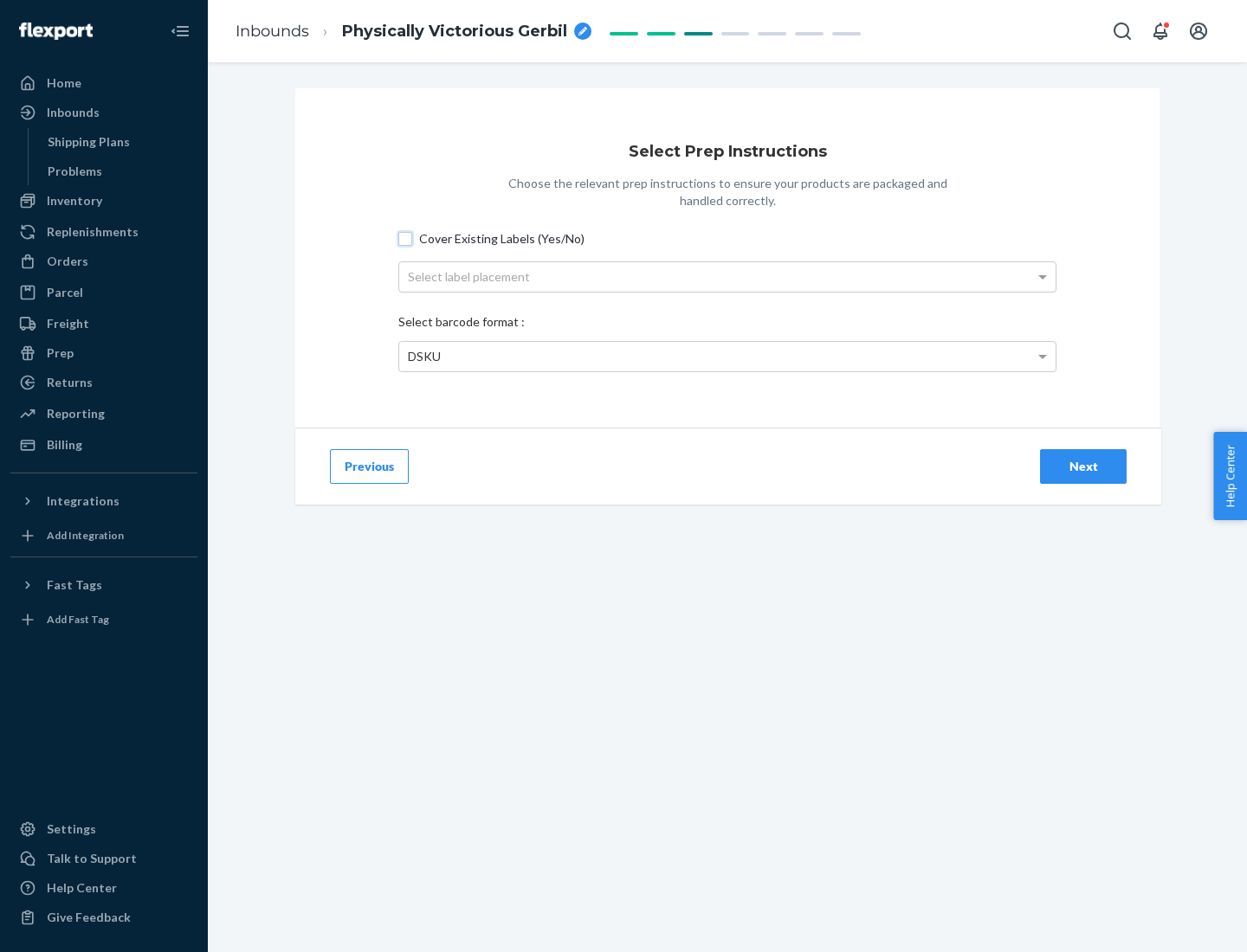
click at [405, 238] on input "Cover Existing Labels (Yes/No)" at bounding box center [405, 239] width 14 height 14
checkbox input "true"
click at [727, 276] on div "Select label placement" at bounding box center [727, 276] width 656 height 29
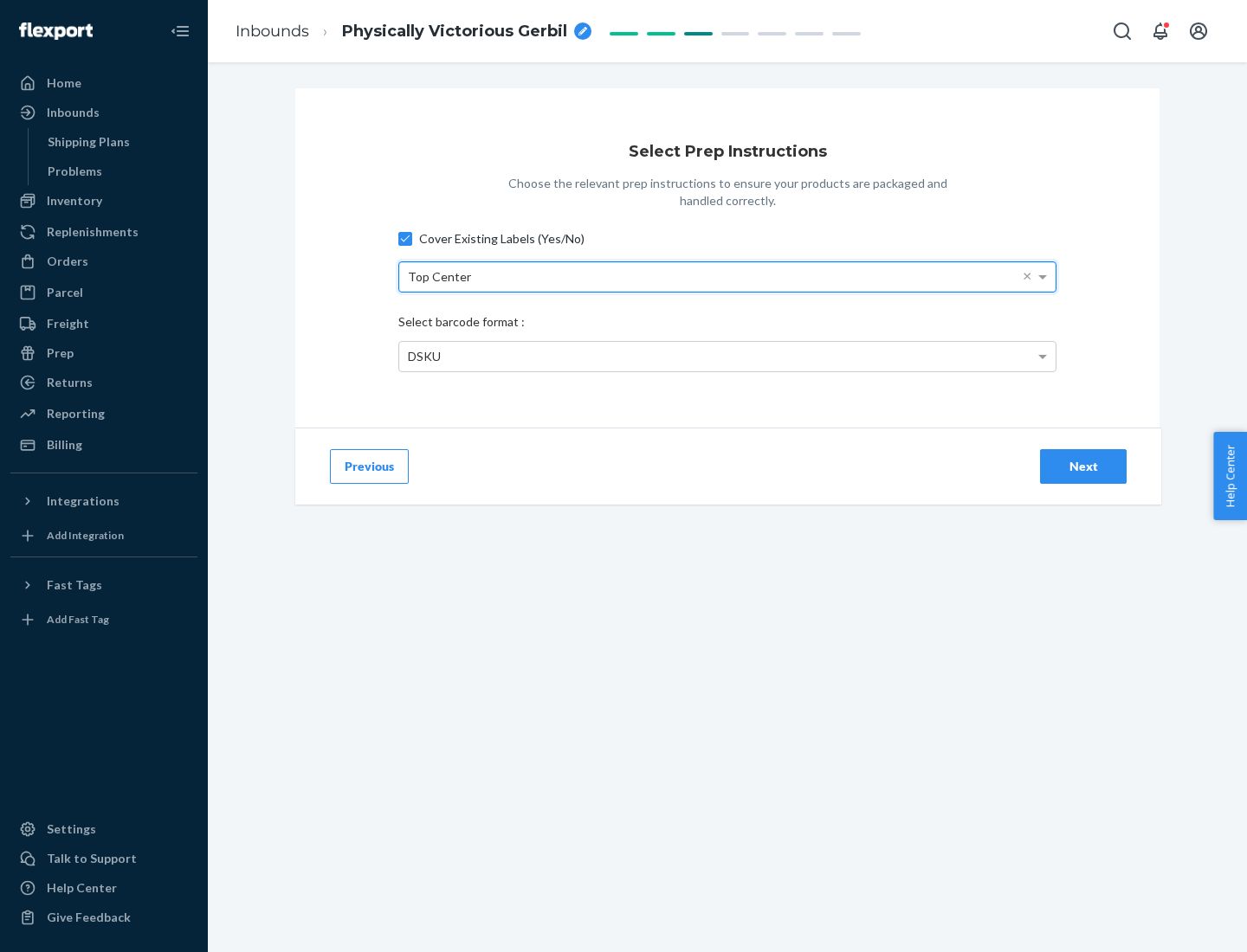
click at [727, 356] on div "DSKU" at bounding box center [727, 356] width 656 height 29
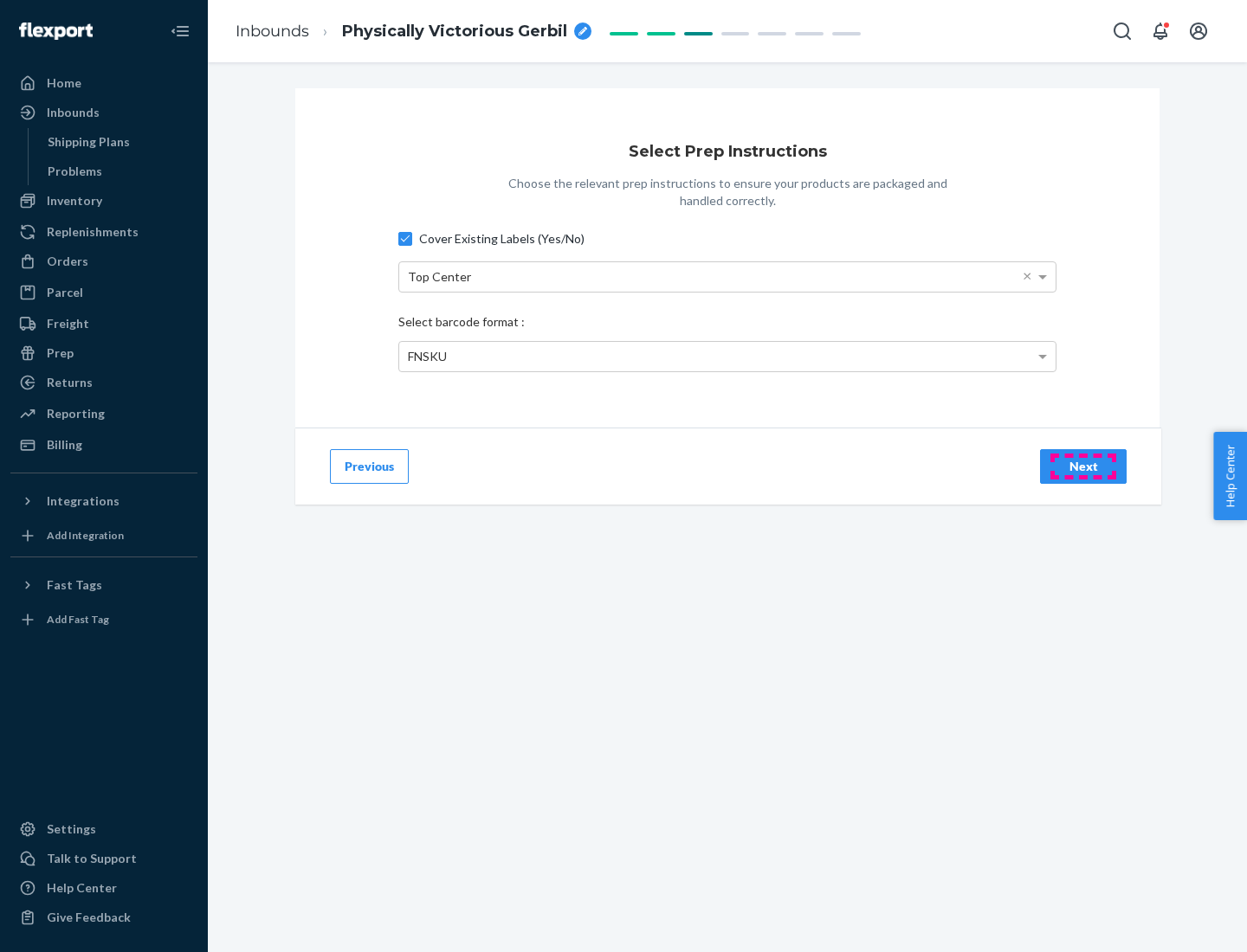
click at [1083, 466] on div "Next" at bounding box center [1083, 467] width 57 height 18
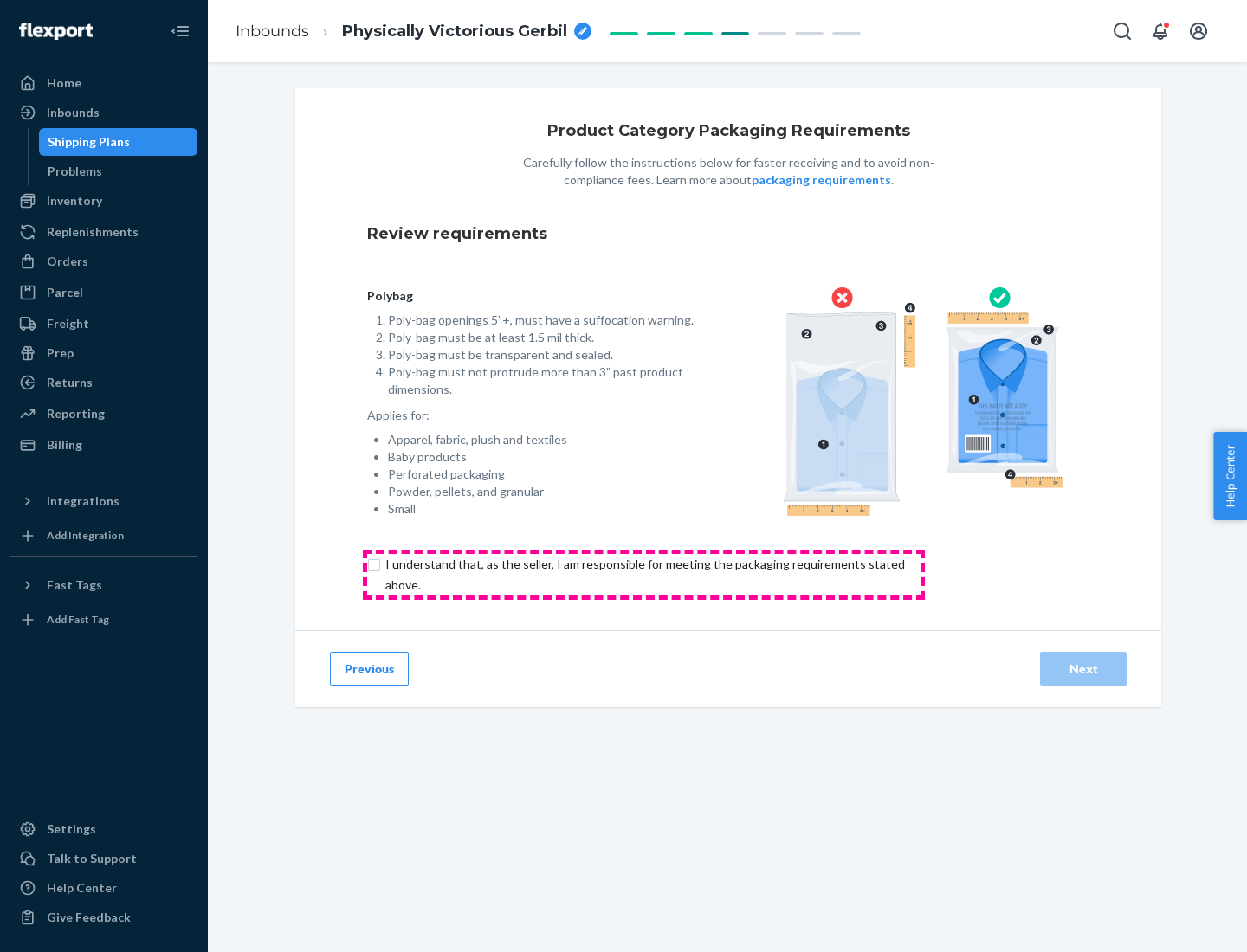
click at [643, 574] on input "checkbox" at bounding box center [654, 574] width 576 height 41
checkbox input "true"
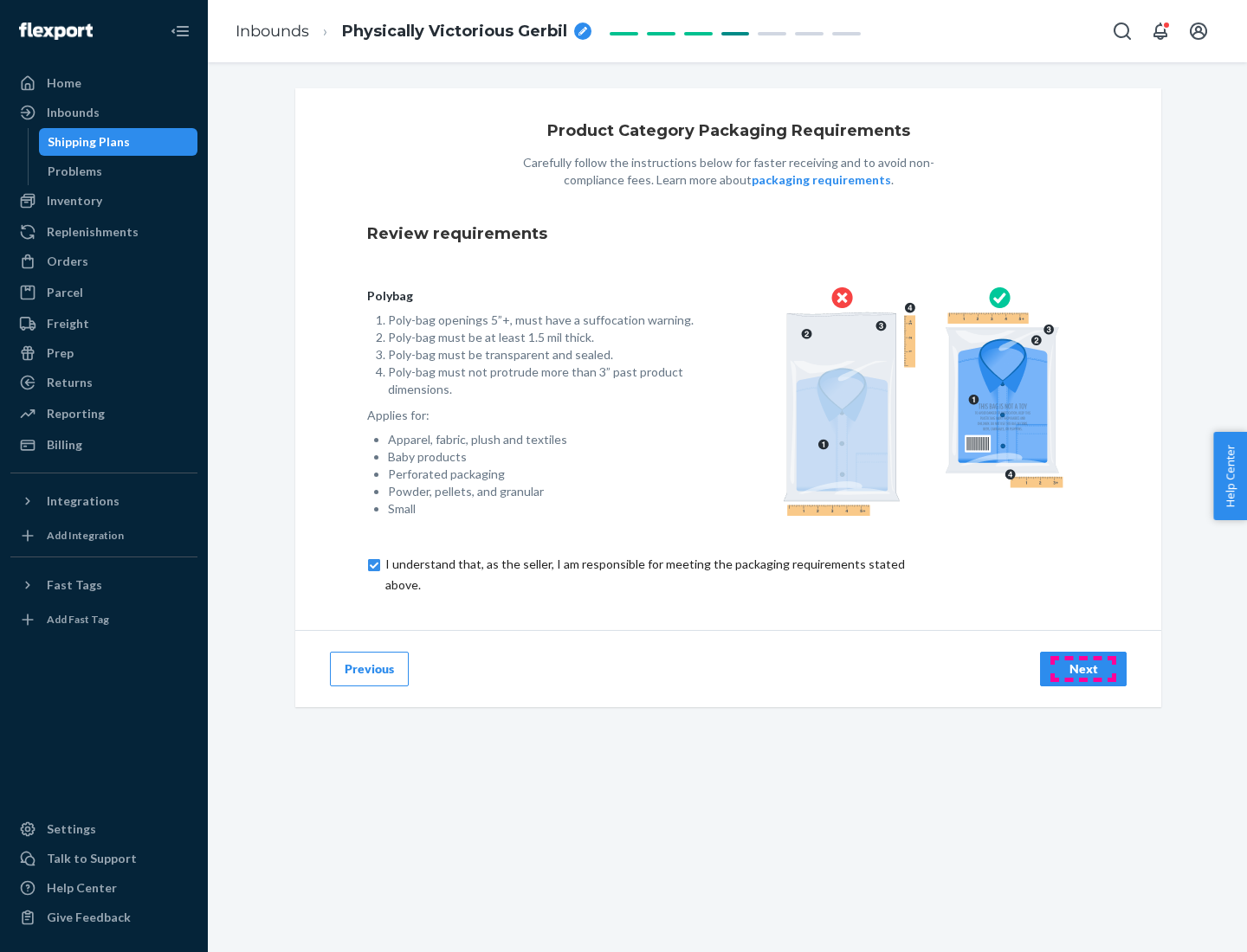
click at [1083, 668] on div "Next" at bounding box center [1083, 669] width 57 height 18
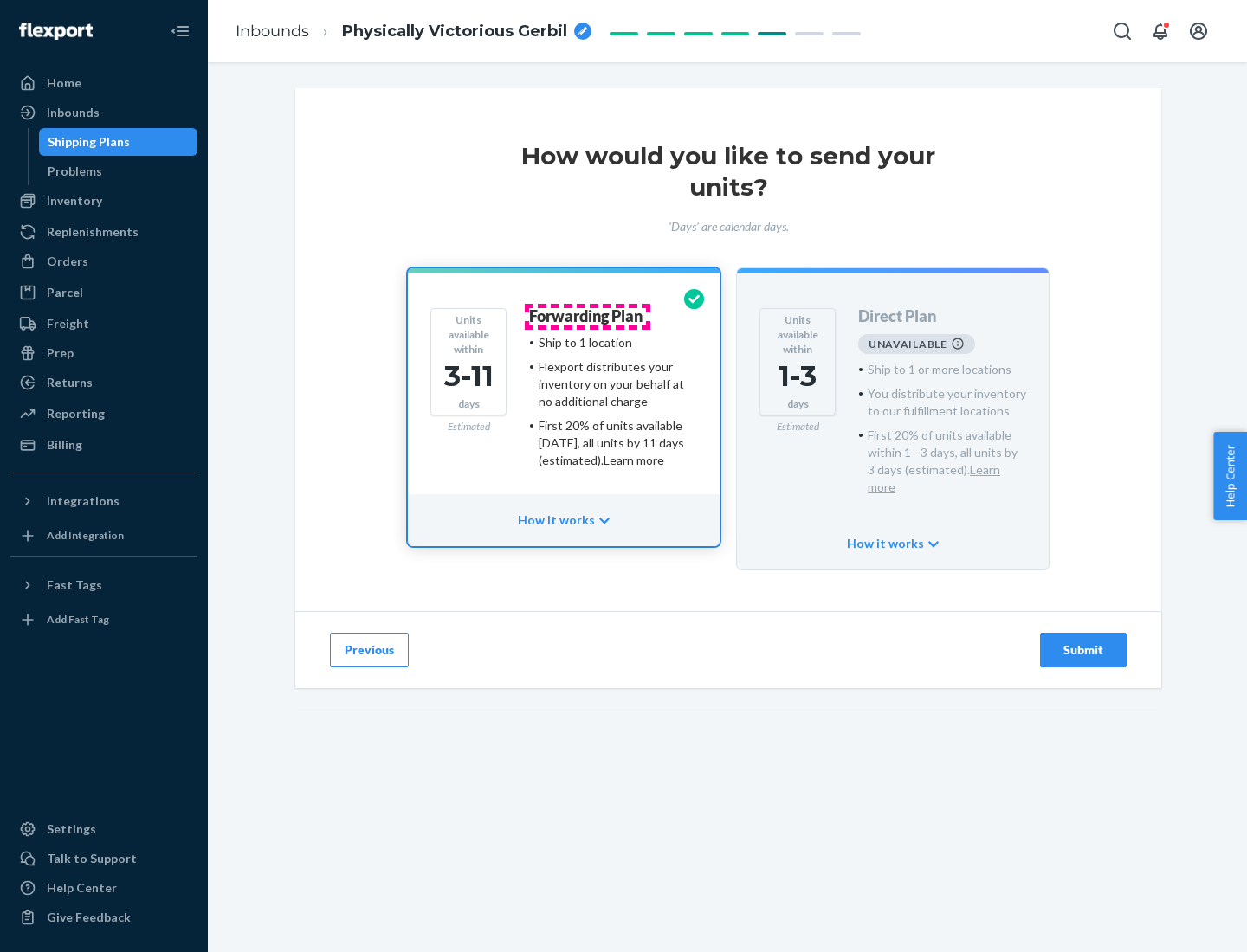
click at [587, 316] on h4 "Forwarding Plan" at bounding box center [586, 316] width 113 height 18
click at [1083, 642] on div "Submit" at bounding box center [1083, 650] width 57 height 18
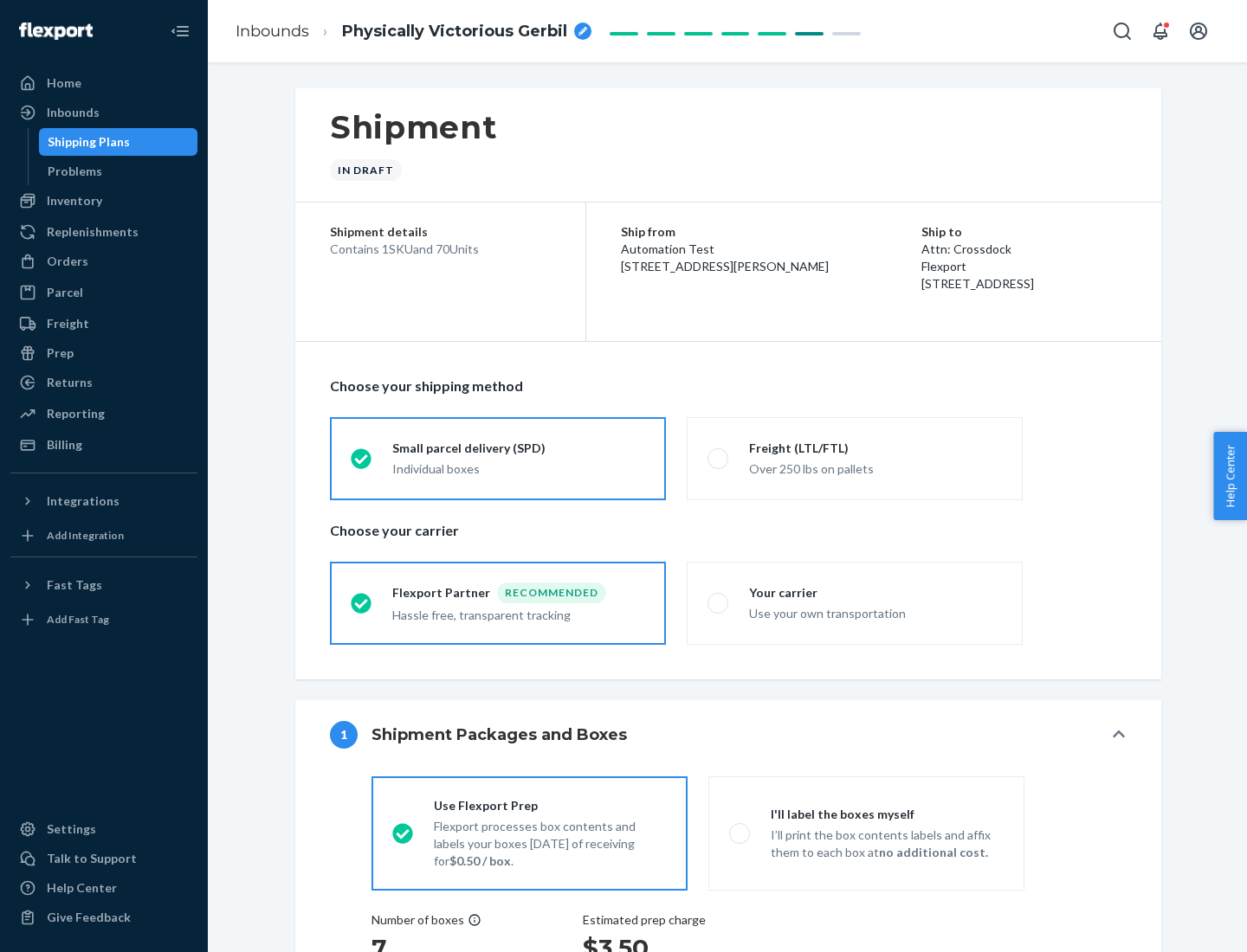
radio input "true"
radio input "false"
radio input "true"
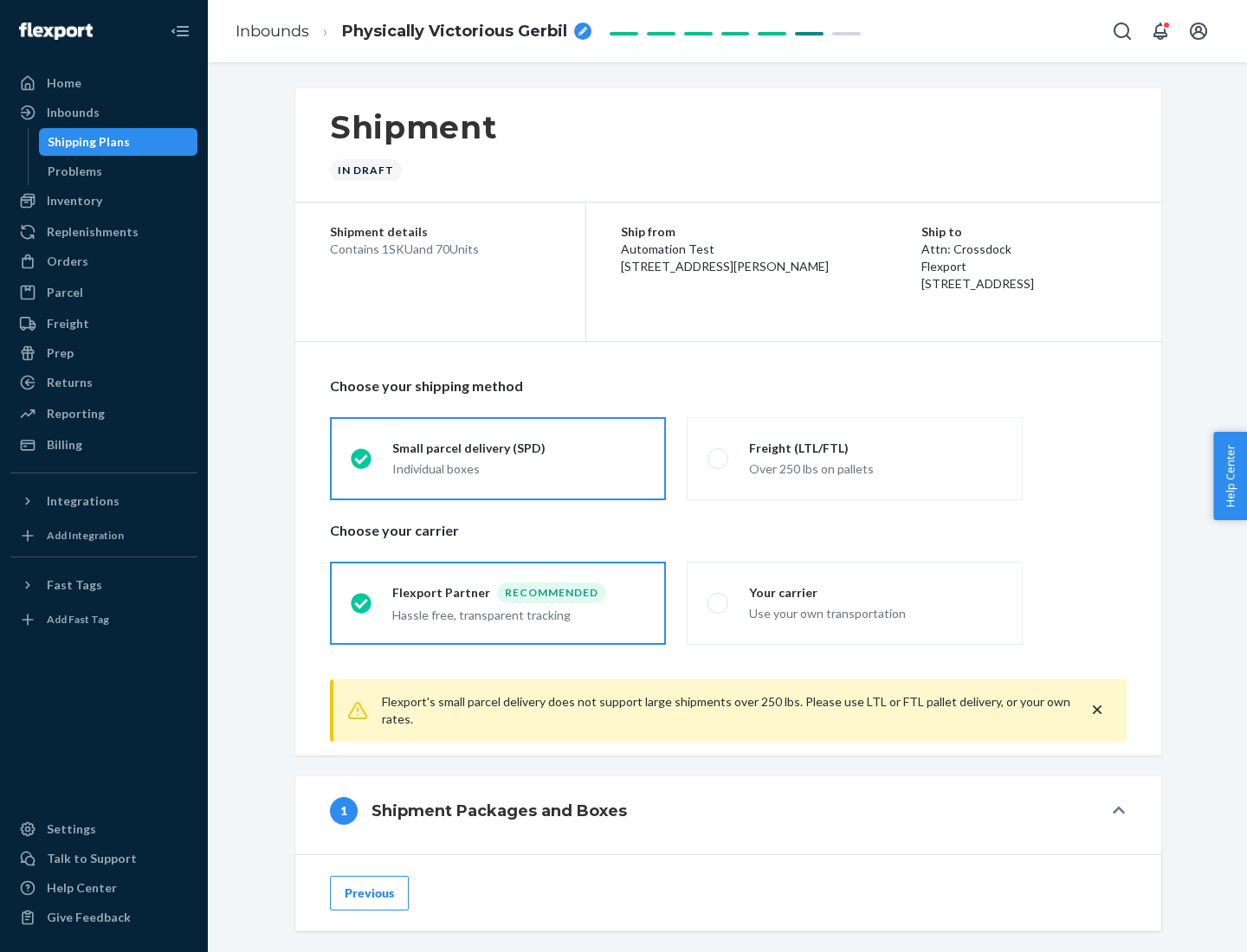
click at [519, 467] on div "Individual boxes" at bounding box center [518, 469] width 252 height 18
click at [362, 464] on input "Small parcel delivery (SPD) Individual boxes" at bounding box center [356, 458] width 11 height 11
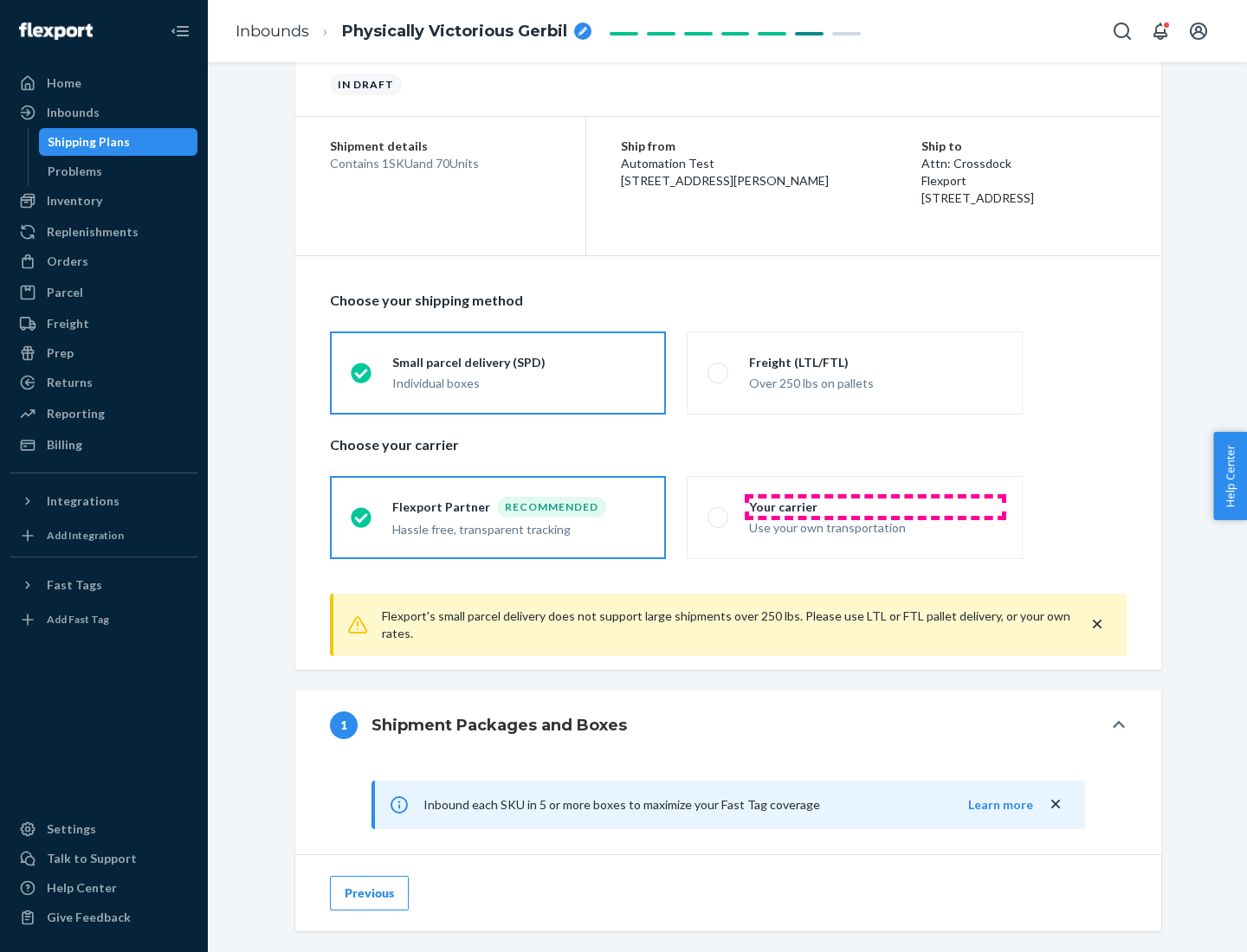
click at [875, 506] on div "Your carrier" at bounding box center [875, 507] width 252 height 18
click at [718, 512] on input "Your carrier Use your own transportation" at bounding box center [712, 517] width 11 height 11
radio input "true"
radio input "false"
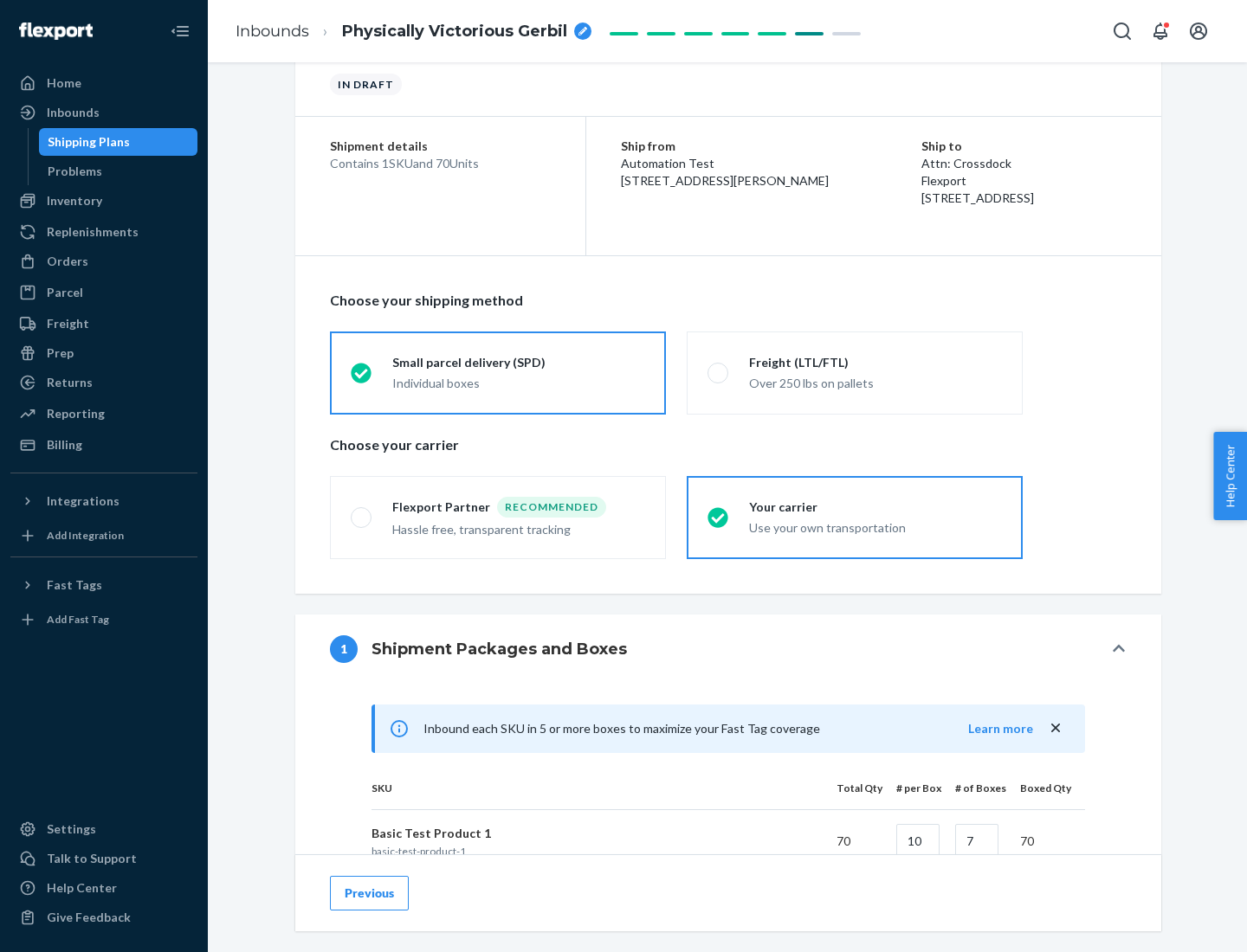
scroll to position [419, 0]
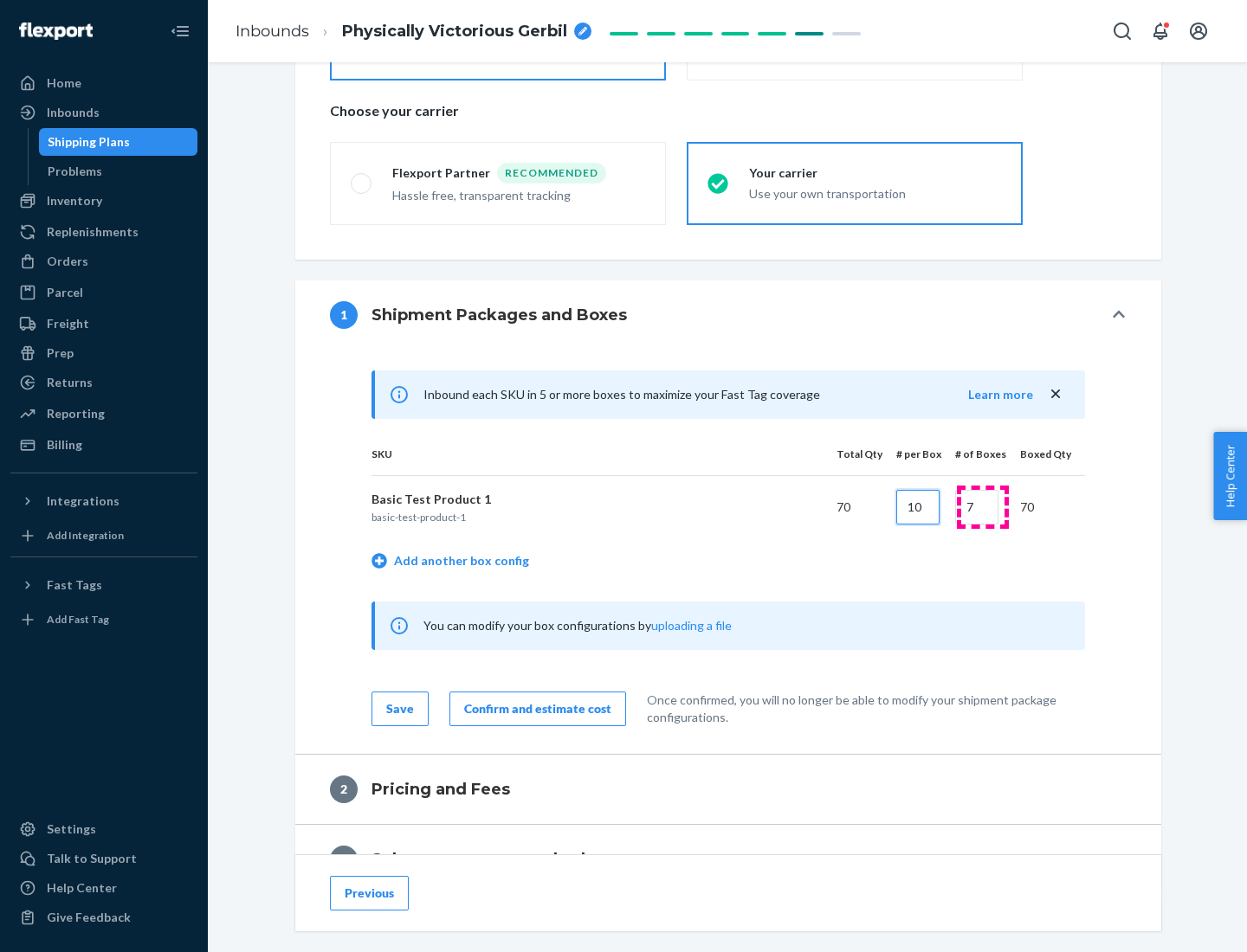
type input "10"
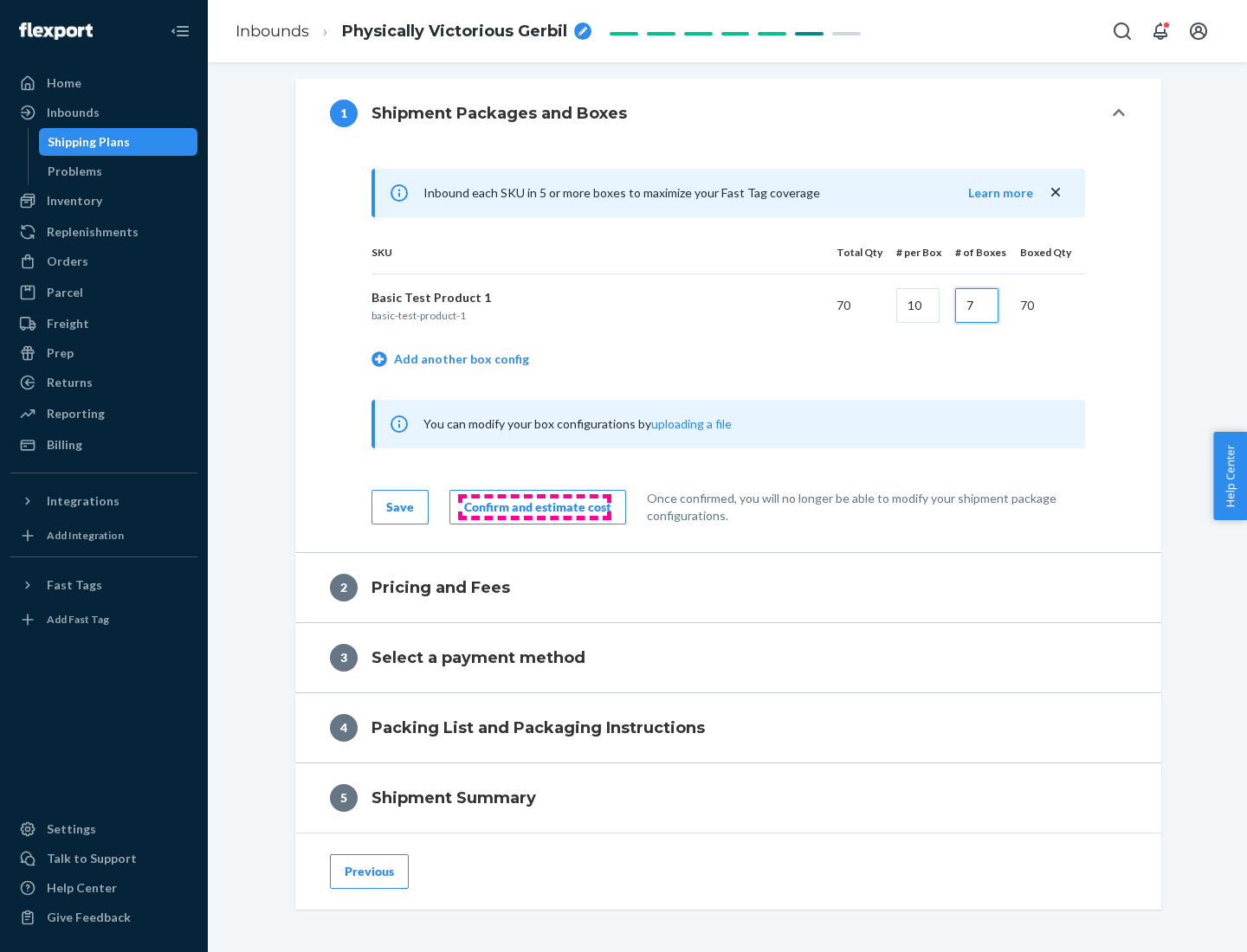
type input "7"
click at [534, 506] on div "Confirm and estimate cost" at bounding box center [537, 507] width 147 height 18
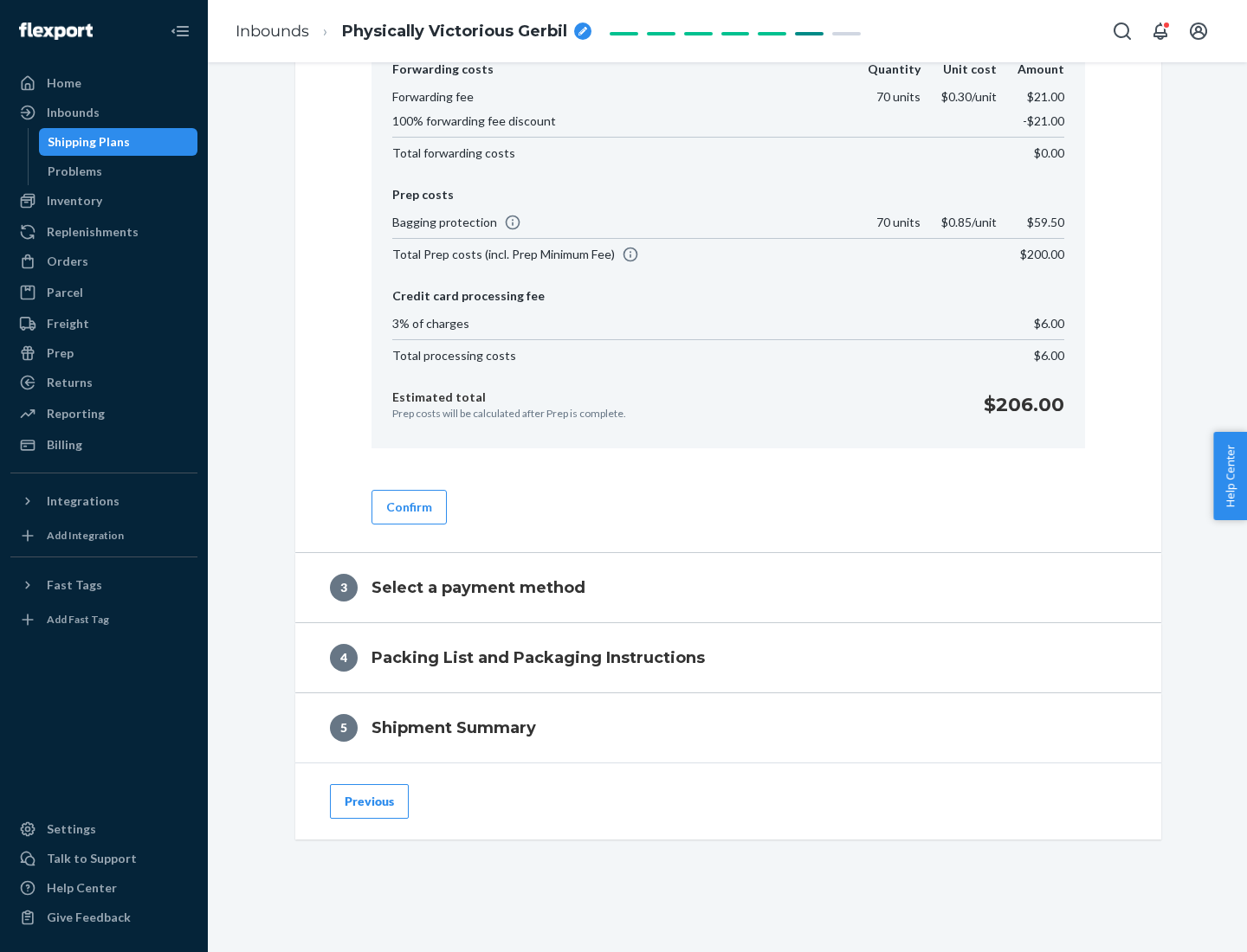
click at [408, 506] on button "Confirm" at bounding box center [409, 506] width 76 height 34
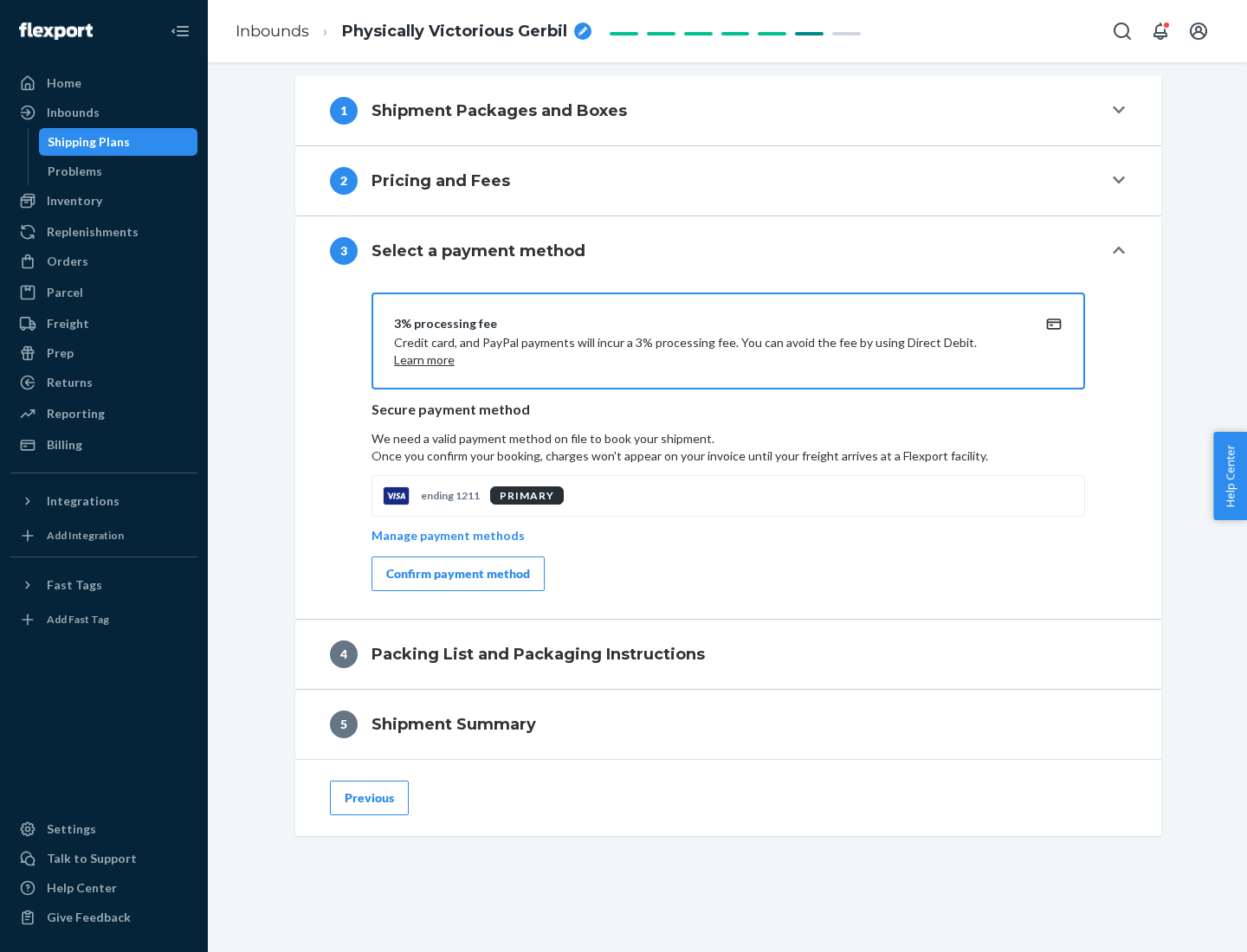
scroll to position [624, 0]
click at [456, 574] on div "Confirm payment method" at bounding box center [457, 574] width 143 height 18
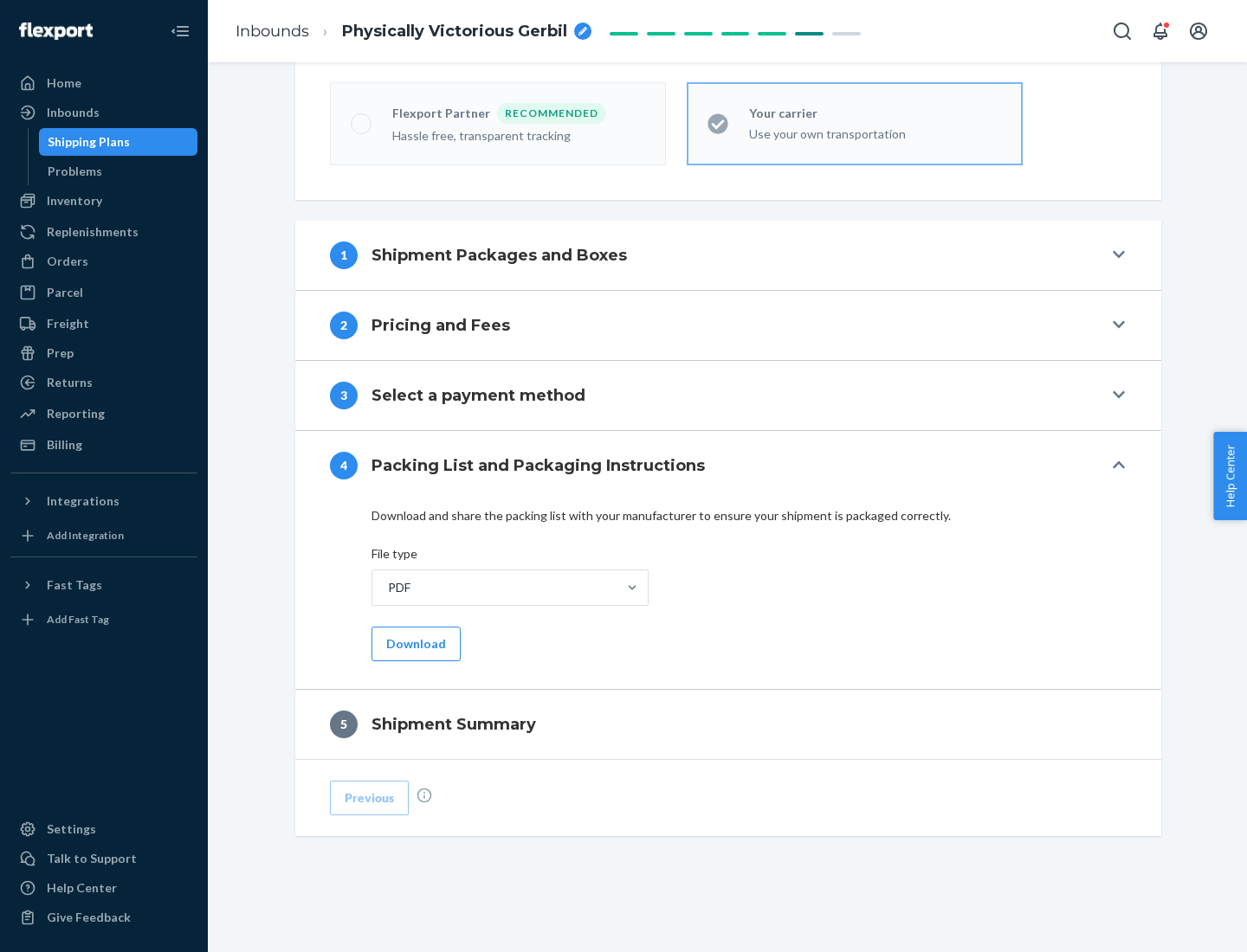
click at [414, 643] on button "Download" at bounding box center [415, 643] width 89 height 34
